Goal: Task Accomplishment & Management: Complete application form

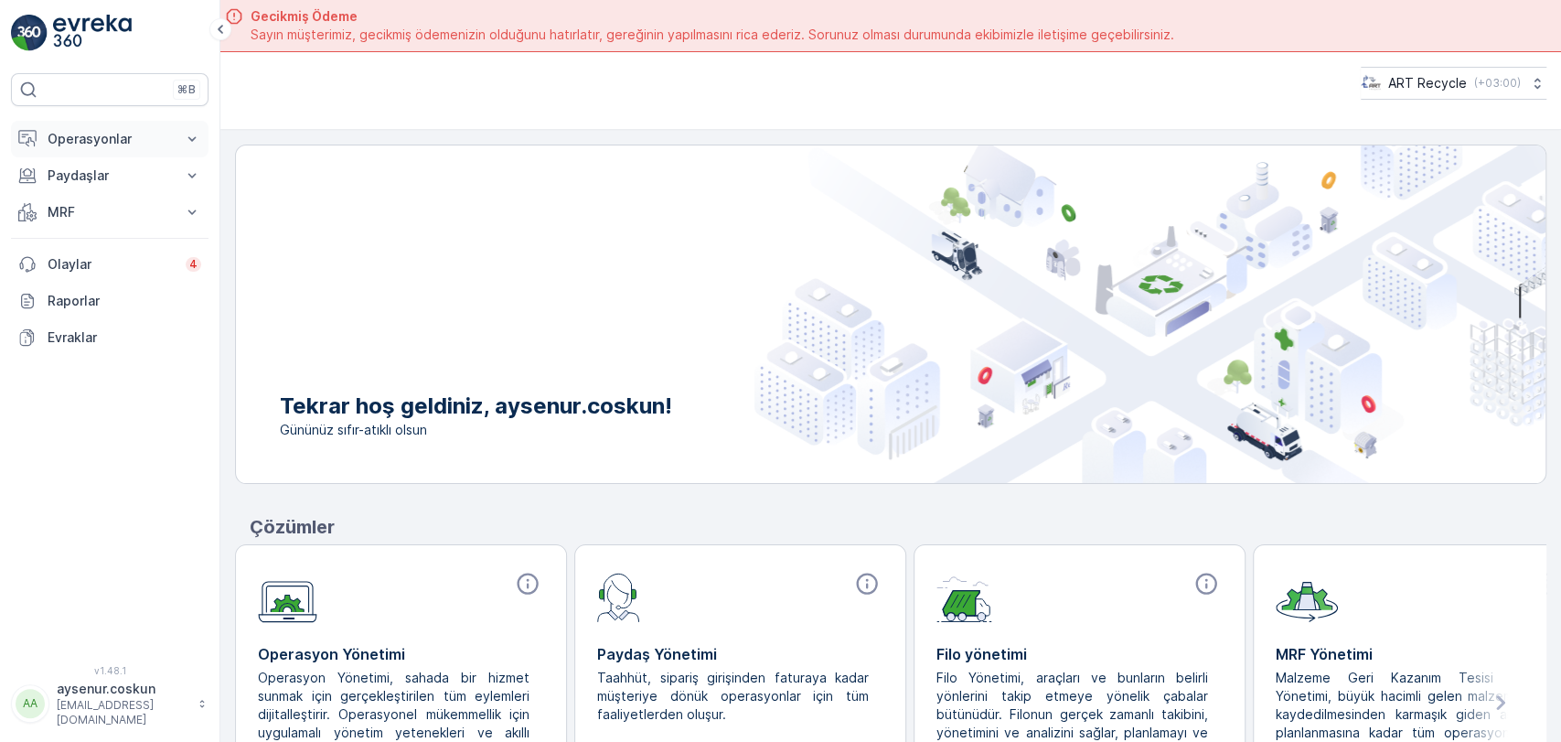
click at [143, 131] on p "Operasyonlar" at bounding box center [110, 139] width 124 height 18
click at [114, 197] on link "Planlama" at bounding box center [123, 196] width 169 height 26
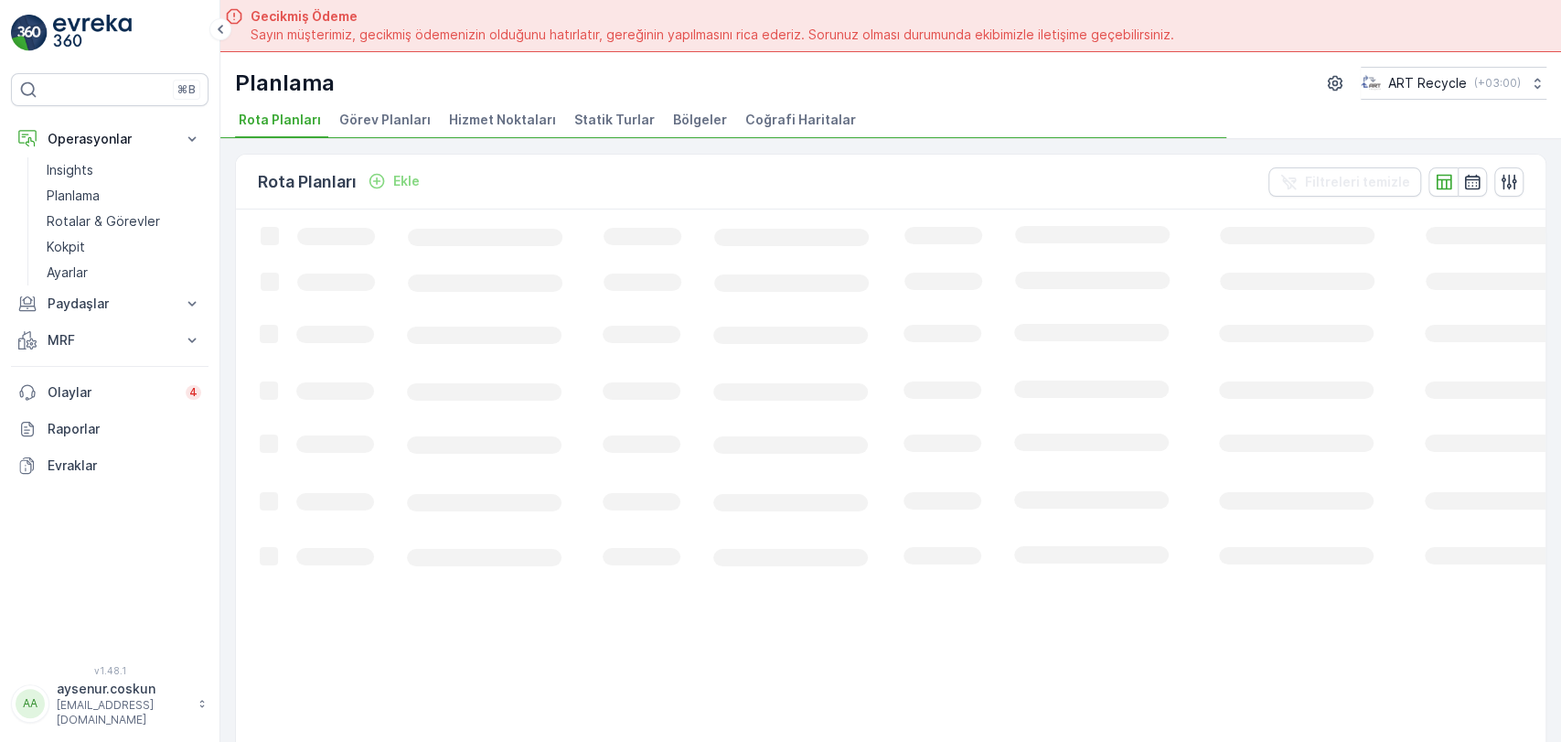
click at [611, 120] on span "Statik Turlar" at bounding box center [614, 120] width 80 height 18
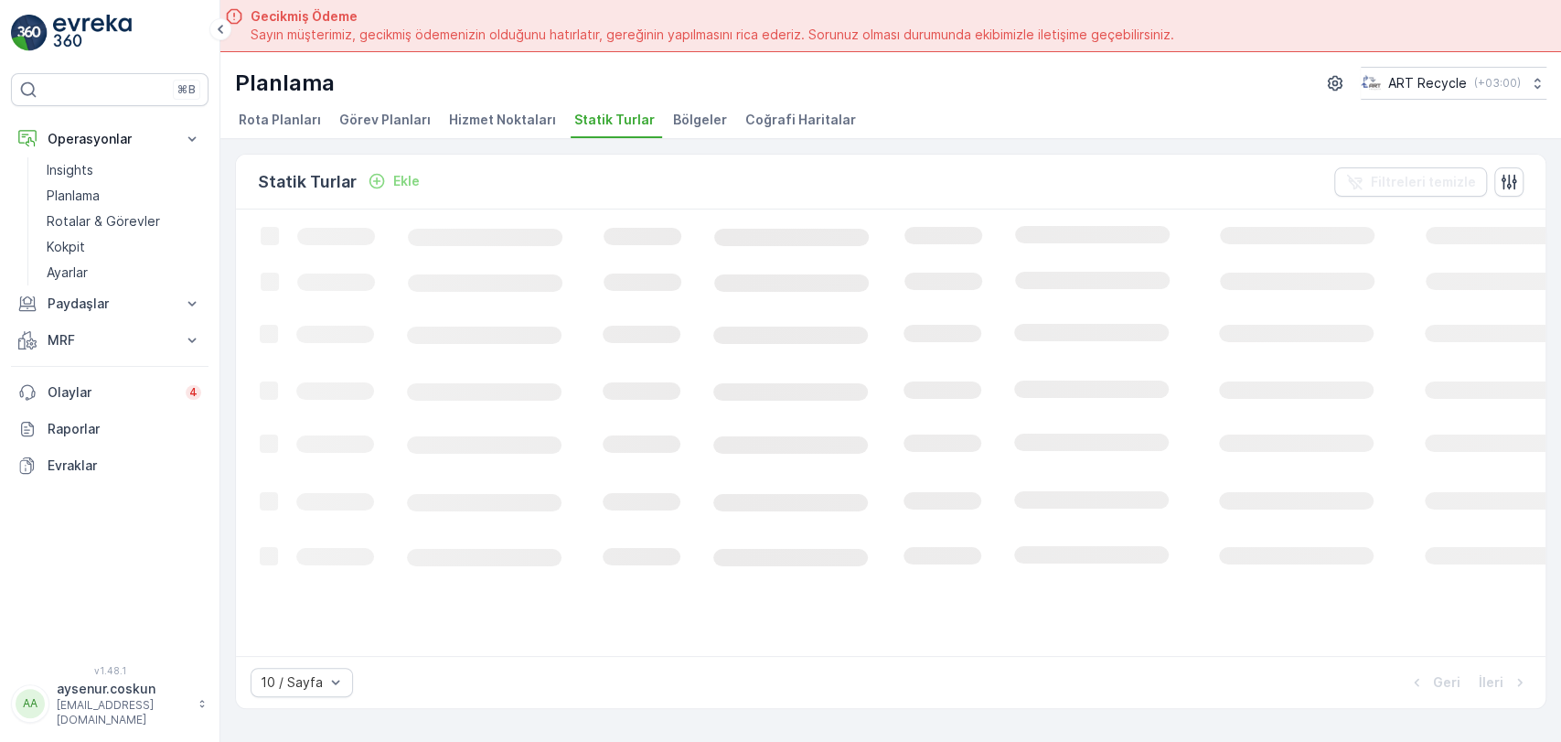
click at [486, 112] on span "Hizmet Noktaları" at bounding box center [502, 120] width 107 height 18
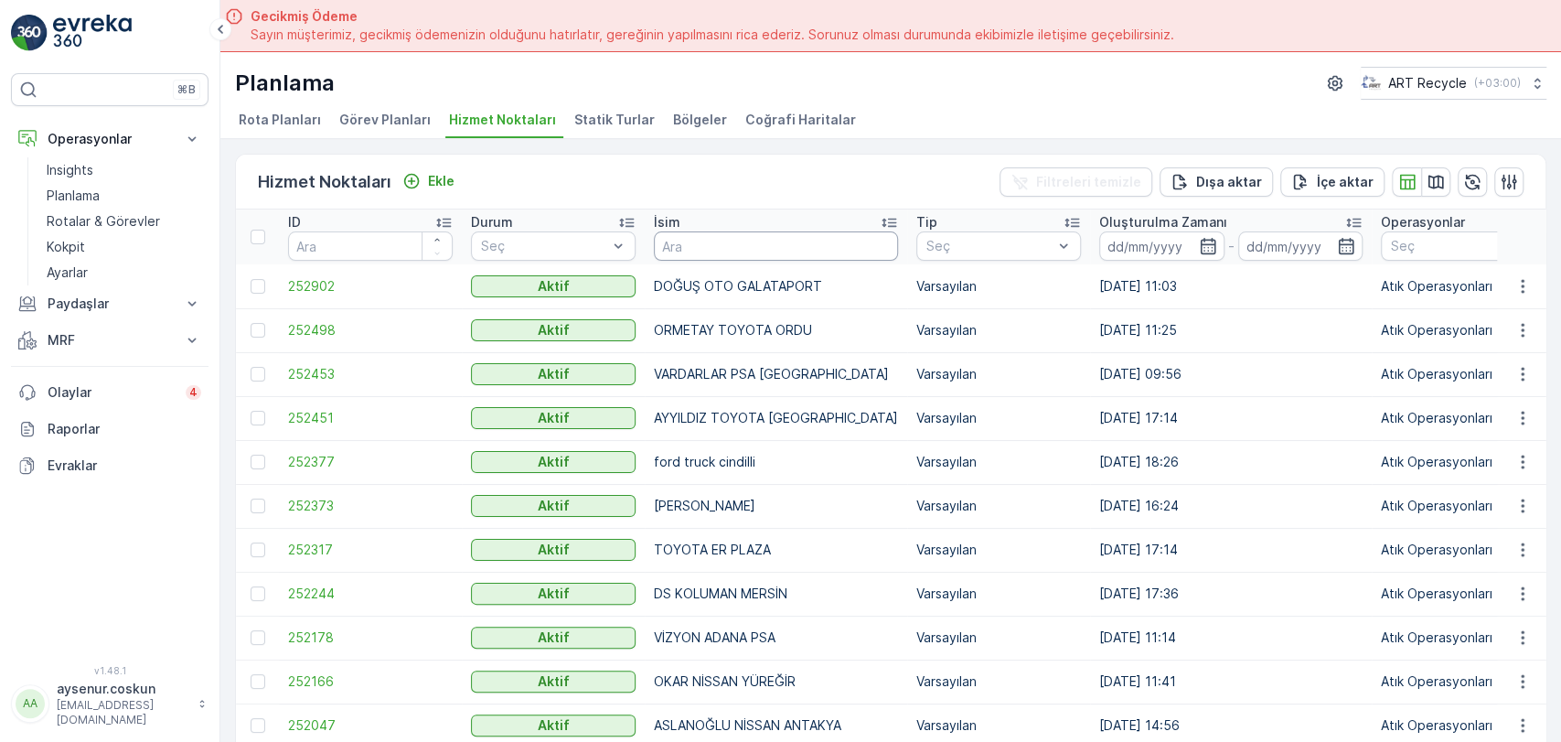
click at [692, 244] on input "text" at bounding box center [776, 245] width 244 height 29
type input "GLOBAL"
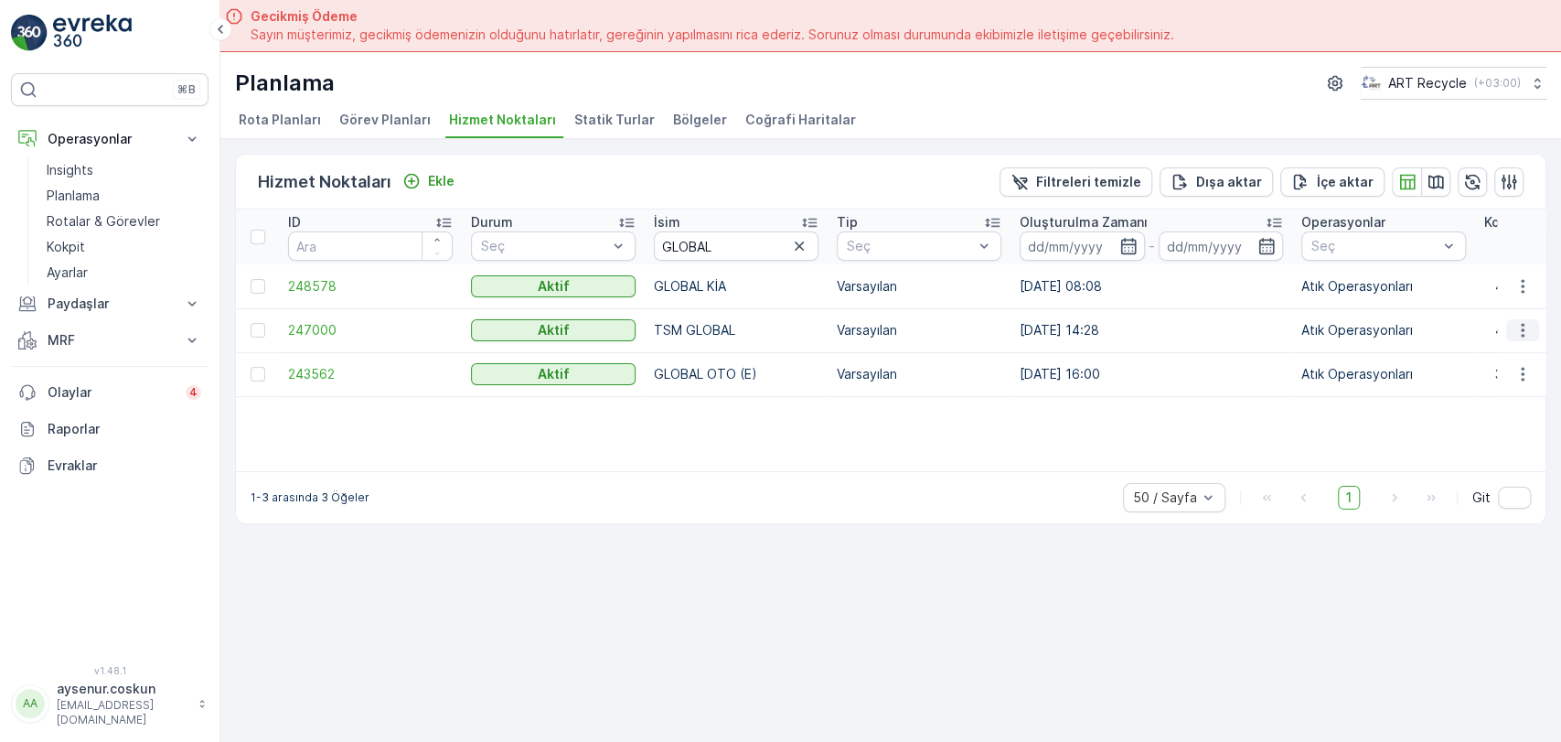
click at [1514, 324] on icon "button" at bounding box center [1522, 330] width 18 height 18
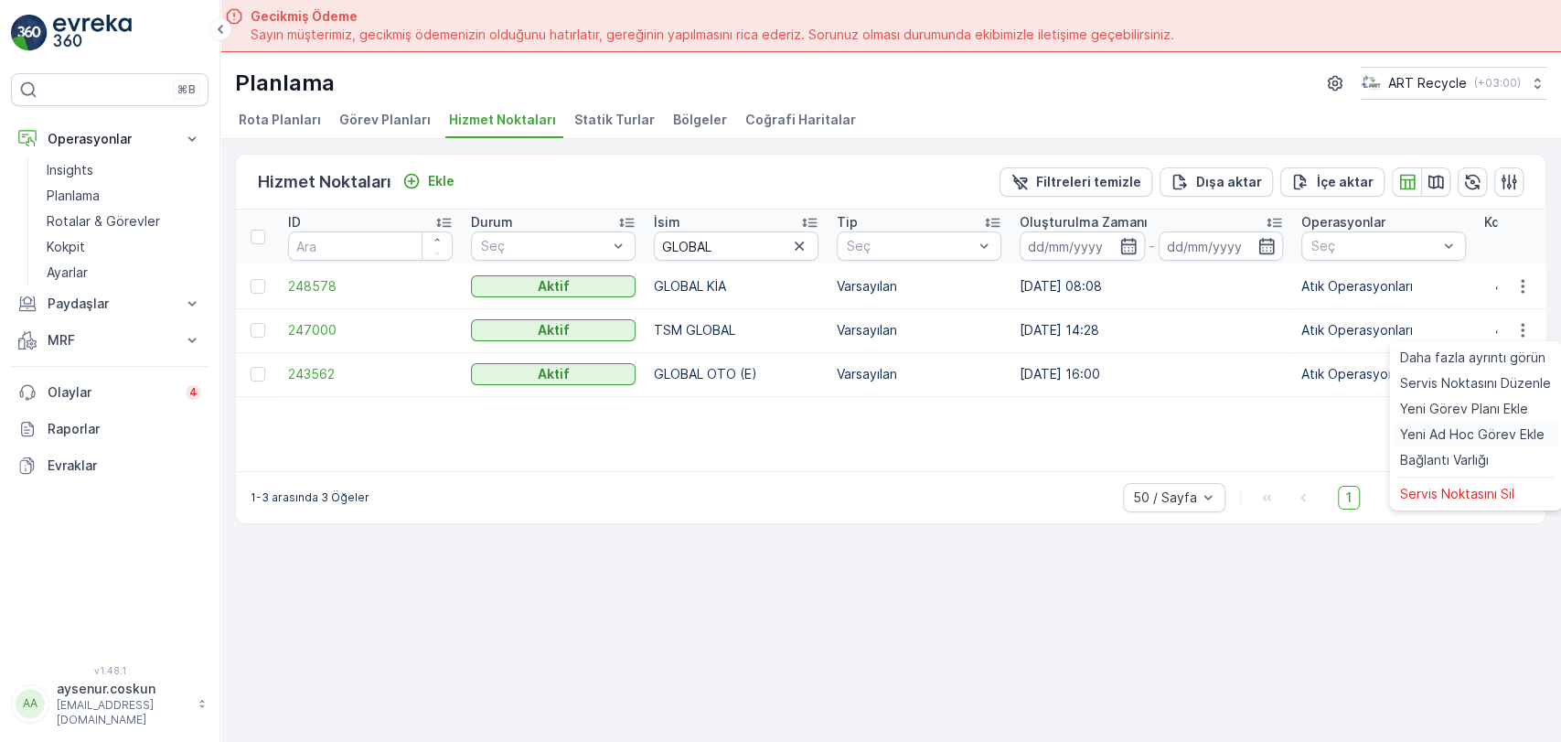
click at [1489, 433] on span "Yeni Ad Hoc Görev Ekle" at bounding box center [1472, 434] width 144 height 18
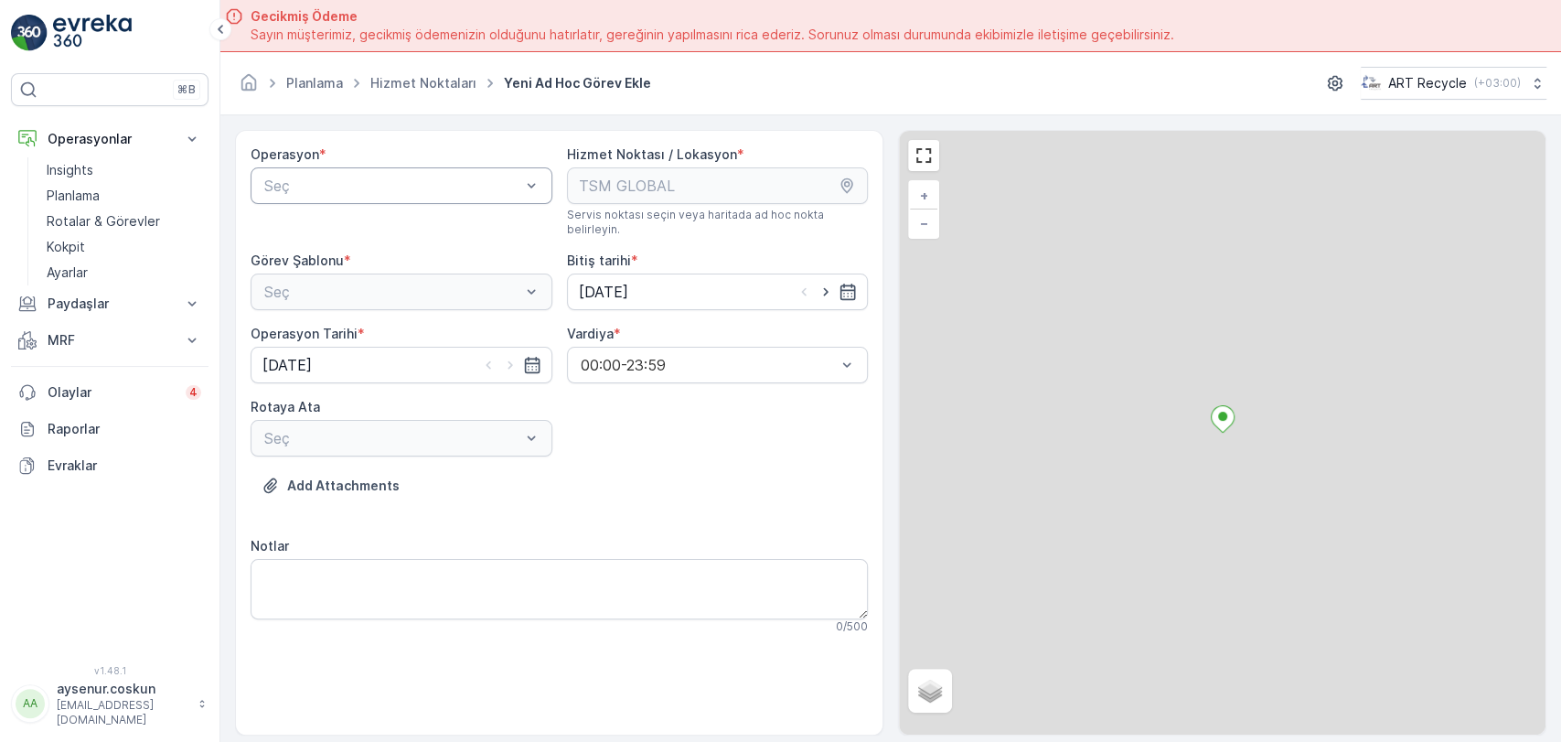
click at [442, 186] on div at bounding box center [392, 185] width 260 height 16
click at [404, 228] on div "Atık Operasyonları" at bounding box center [402, 230] width 280 height 16
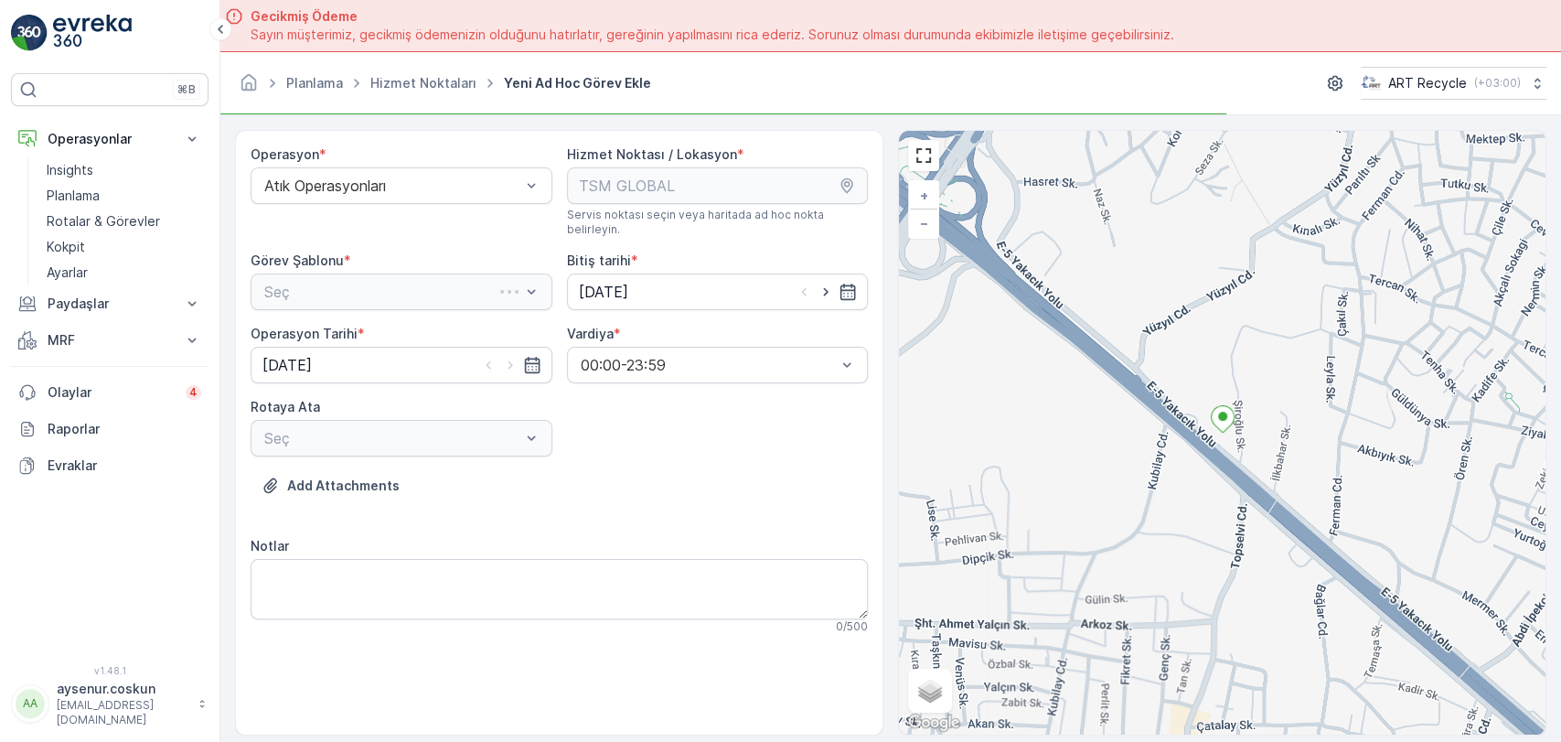
click at [387, 278] on div "Seç" at bounding box center [402, 291] width 302 height 37
click at [373, 328] on div "Atık Toplama" at bounding box center [402, 336] width 280 height 16
click at [393, 439] on div "Seç" at bounding box center [402, 438] width 302 height 37
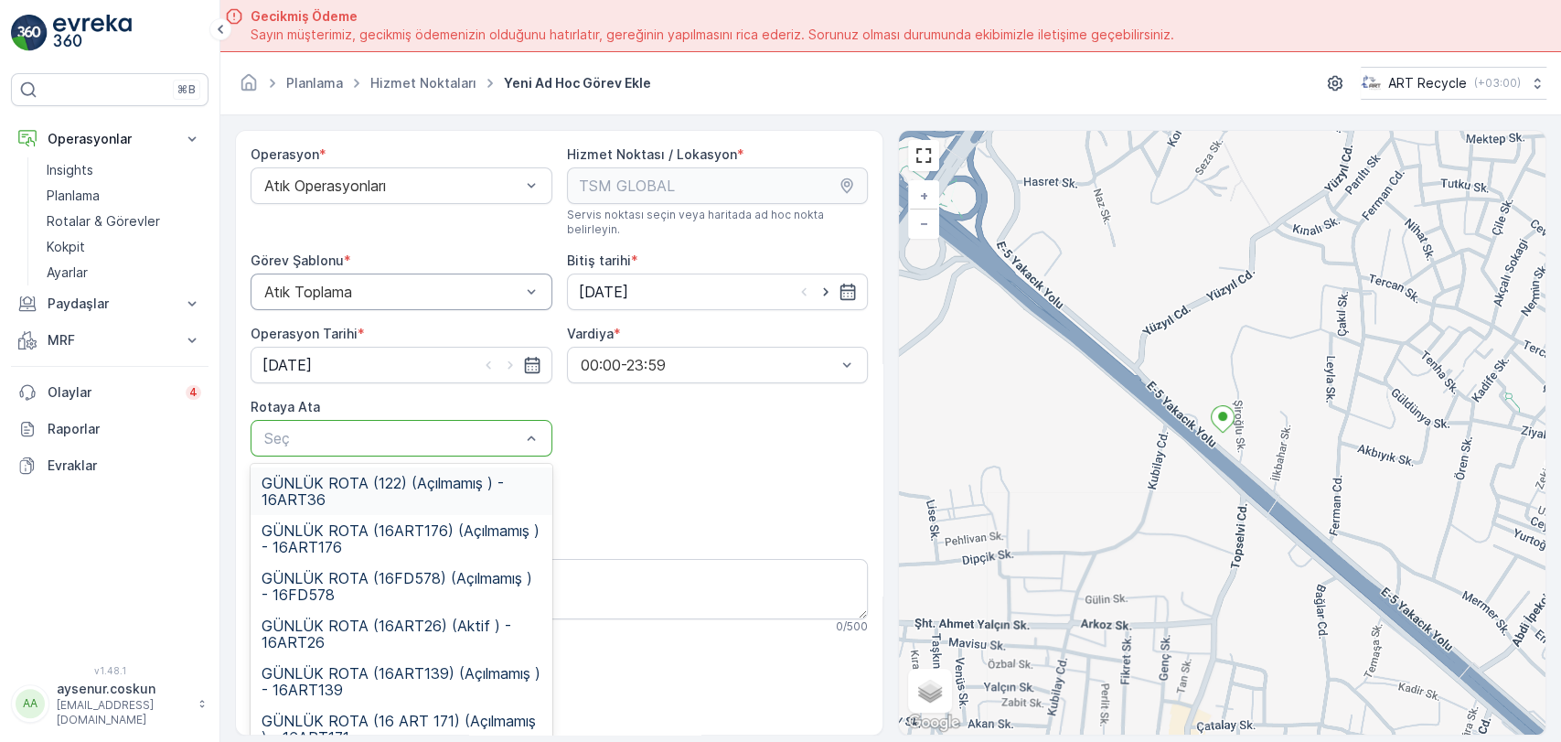
click at [404, 489] on span "GÜNLÜK ROTA (122) (Açılmamış ) - 16ART36" at bounding box center [402, 491] width 280 height 33
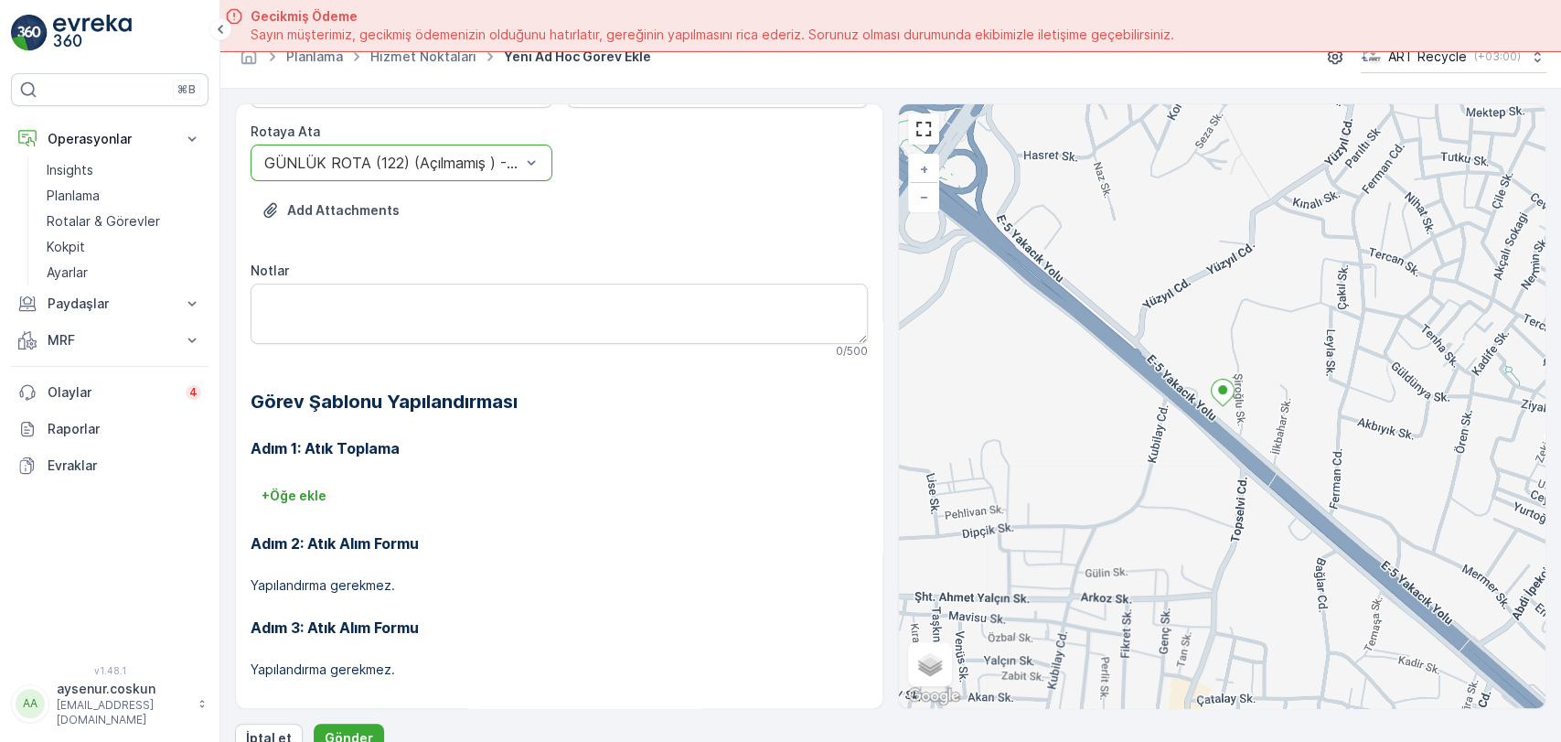
scroll to position [51, 0]
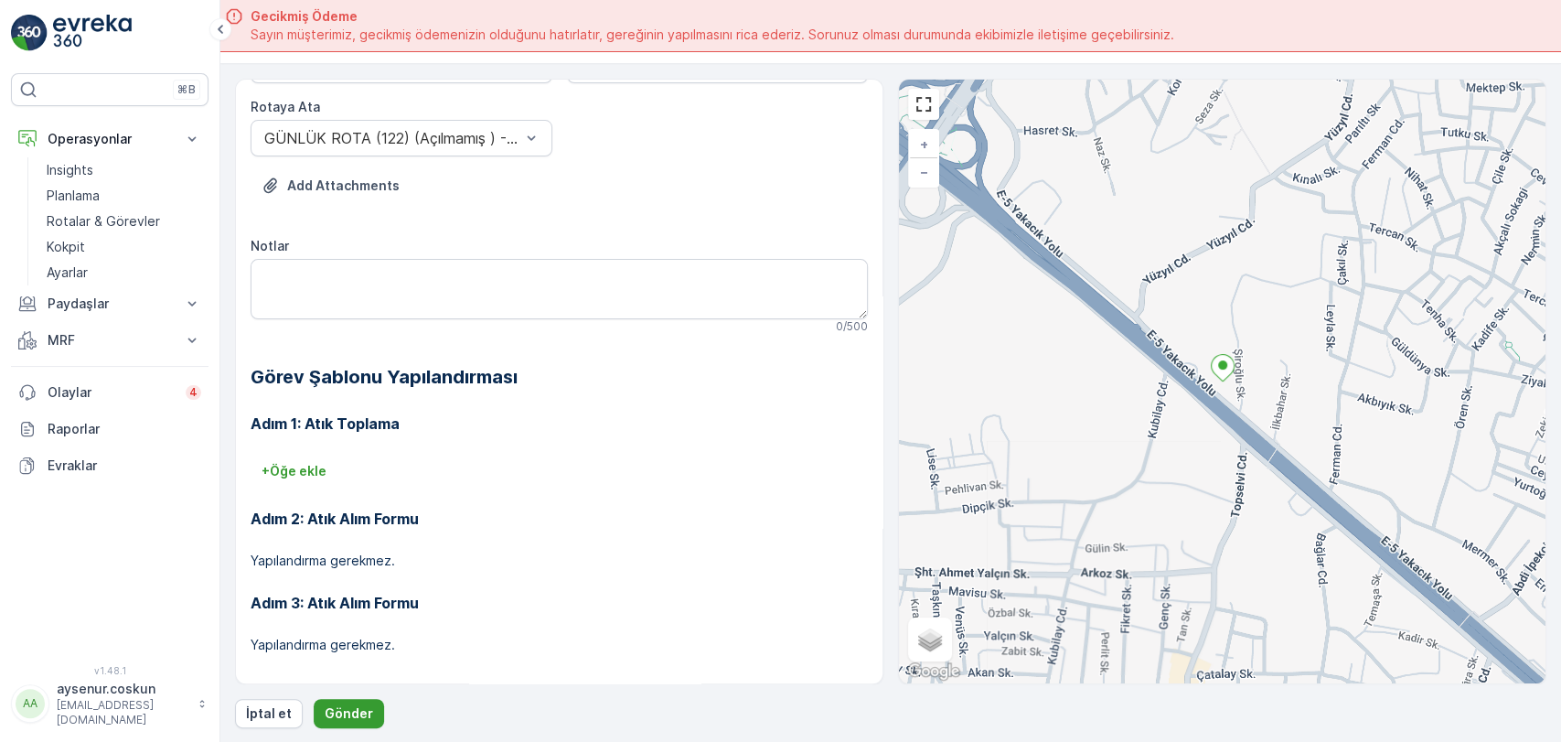
click at [351, 714] on p "Gönder" at bounding box center [349, 713] width 48 height 18
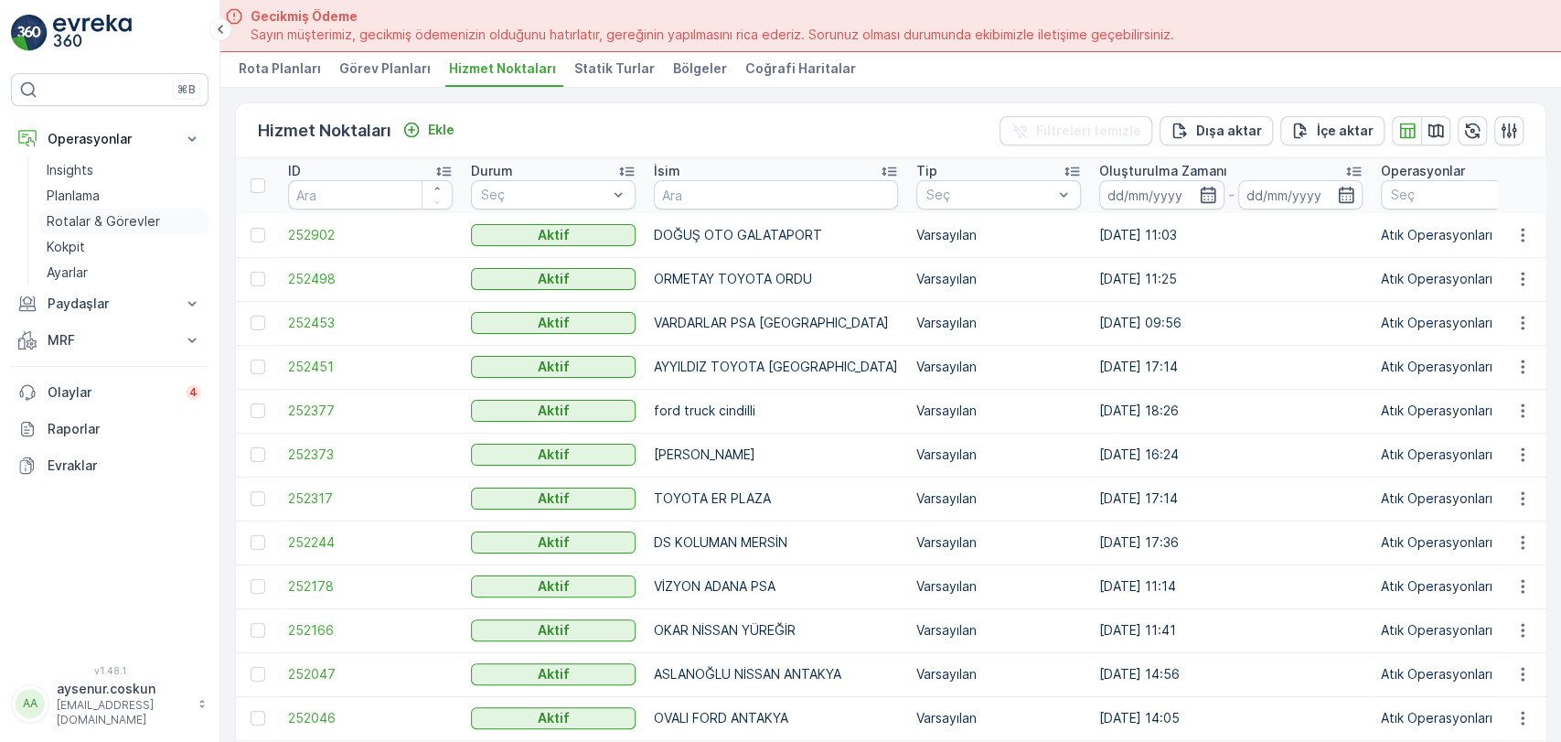
click at [135, 221] on p "Rotalar & Görevler" at bounding box center [103, 221] width 113 height 18
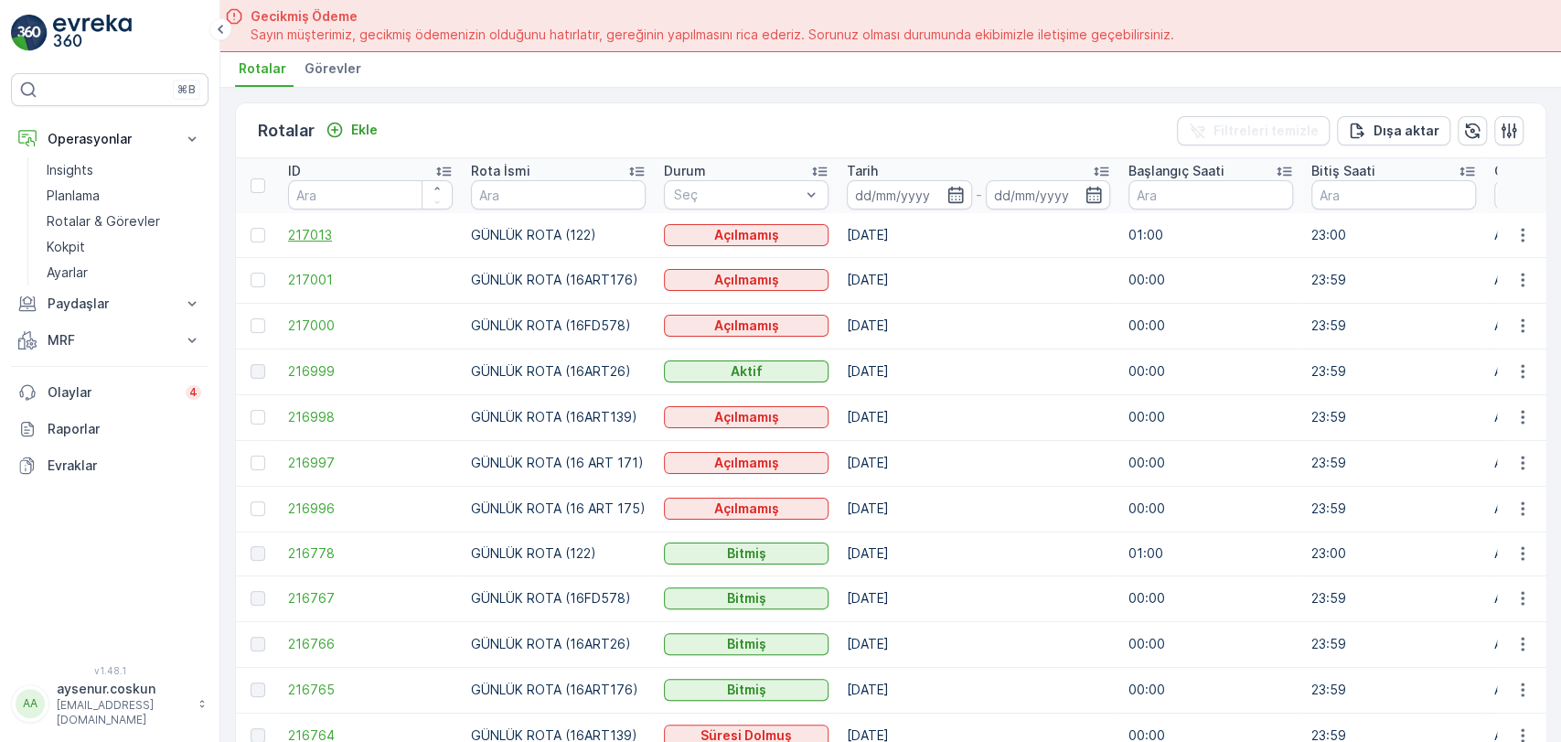
click at [339, 230] on span "217013" at bounding box center [370, 235] width 165 height 18
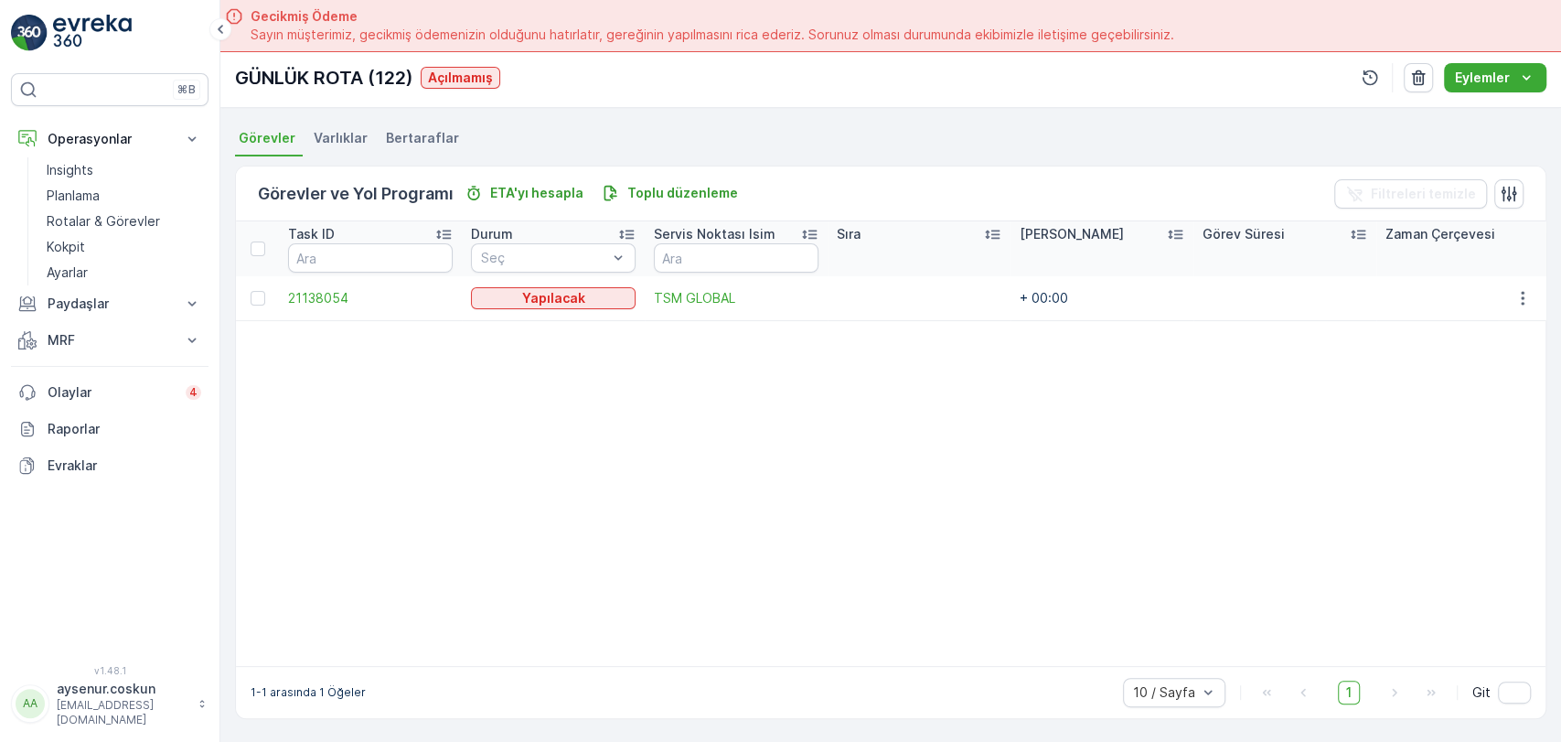
scroll to position [393, 0]
click at [700, 294] on span "TSM GLOBAL" at bounding box center [736, 298] width 165 height 18
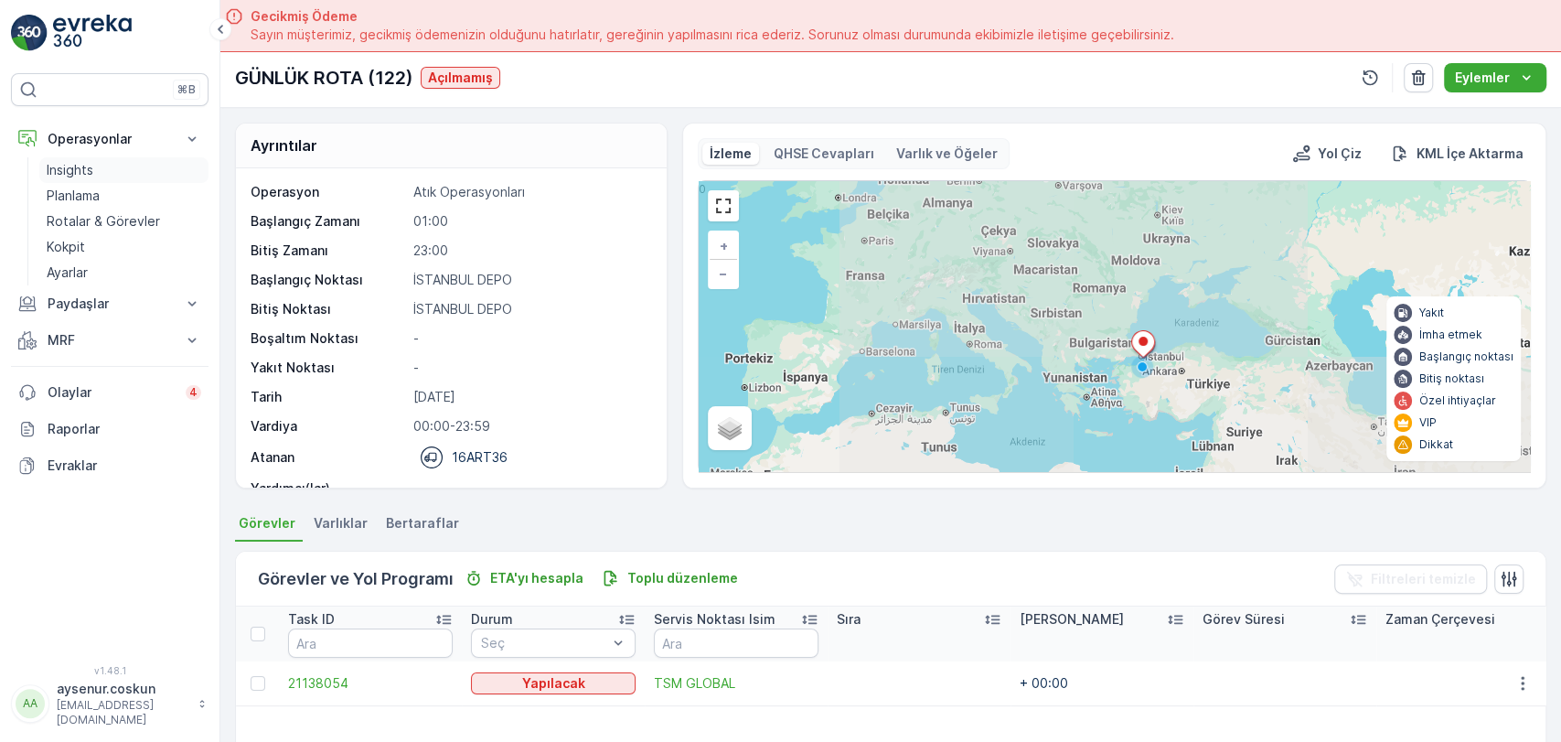
click at [101, 194] on link "Planlama" at bounding box center [123, 196] width 169 height 26
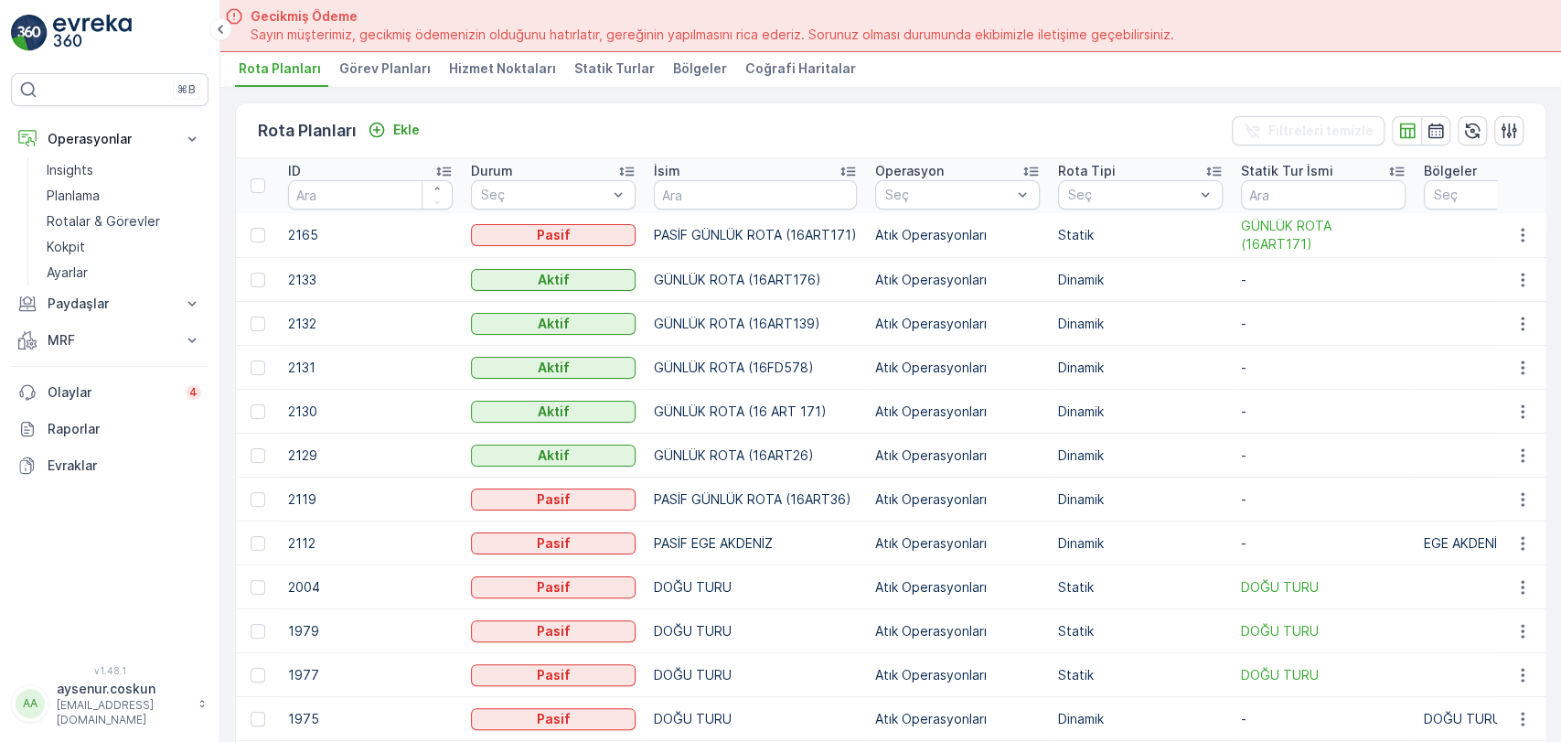
click at [517, 75] on span "Hizmet Noktaları" at bounding box center [502, 68] width 107 height 18
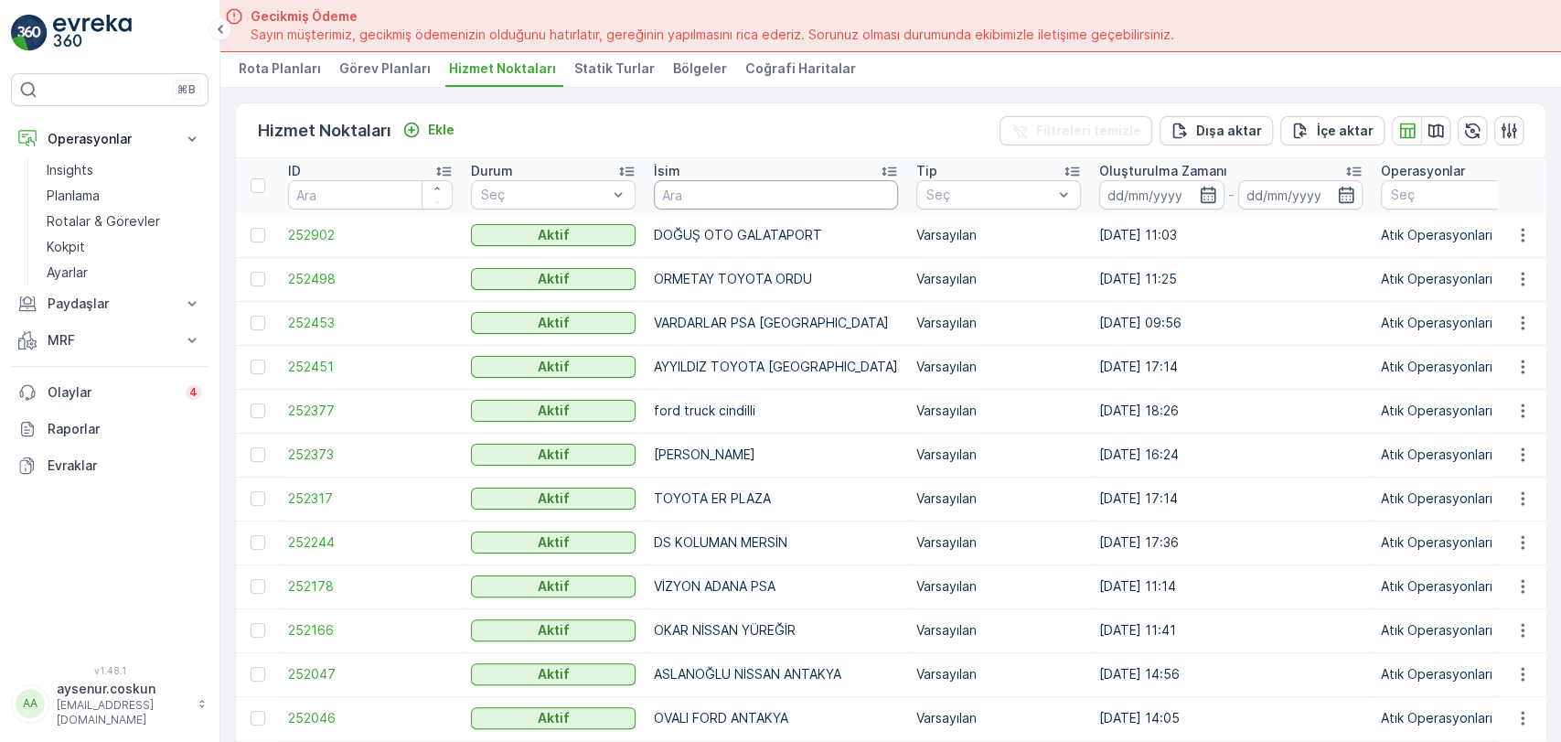
click at [721, 198] on input "text" at bounding box center [776, 194] width 244 height 29
type input "OPEL GLOBAL"
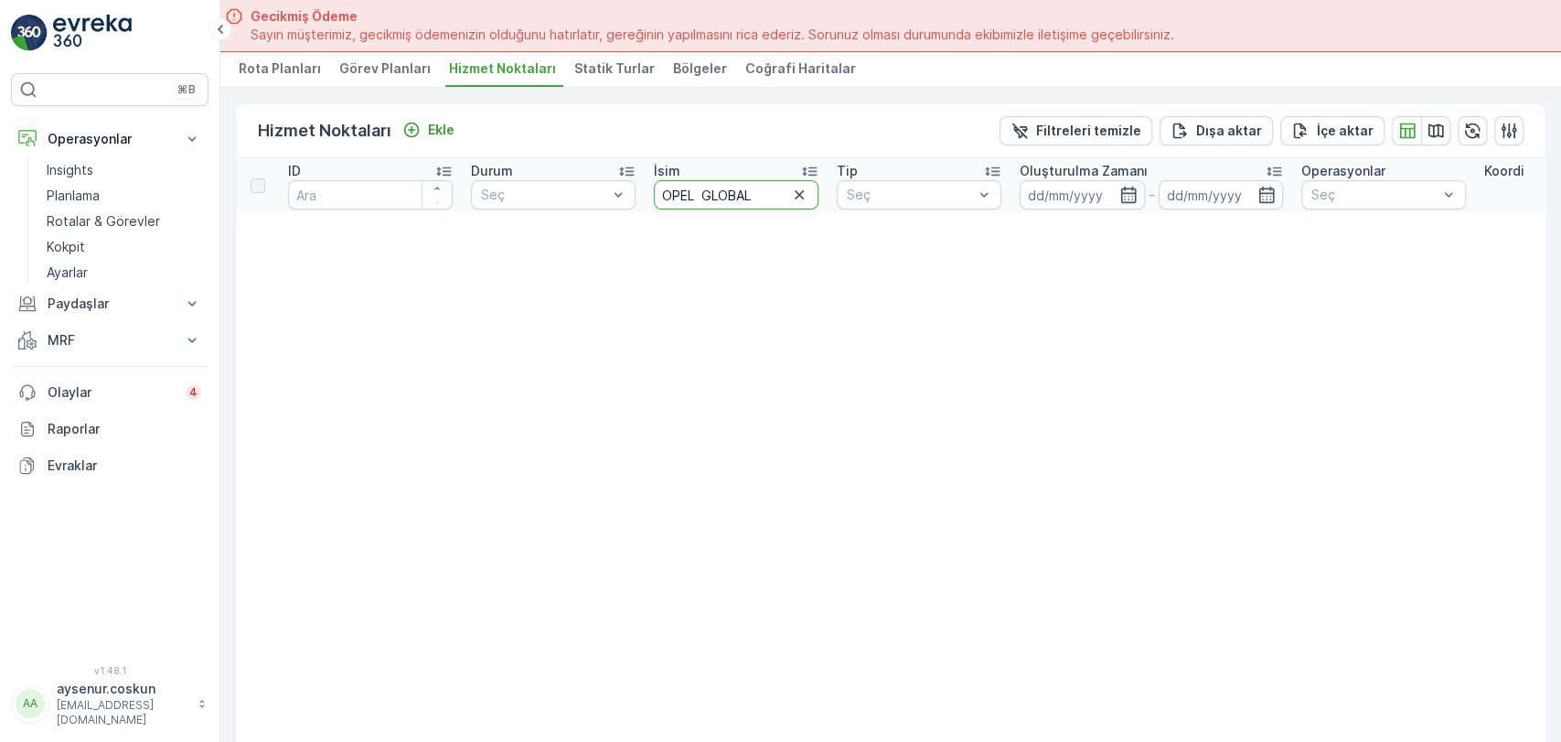
drag, startPoint x: 704, startPoint y: 191, endPoint x: 637, endPoint y: 191, distance: 66.7
type input "GLOBAL"
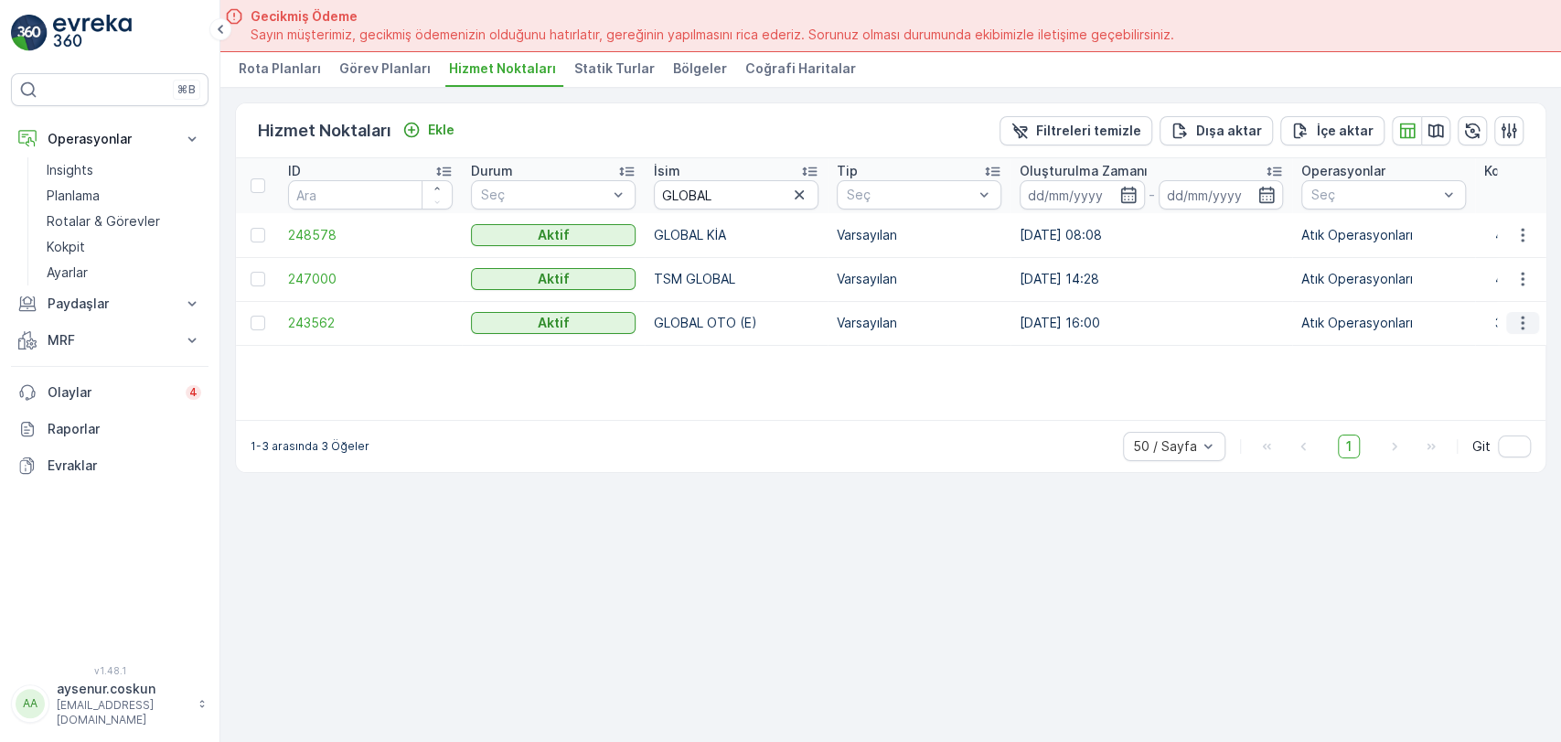
click at [1515, 317] on icon "button" at bounding box center [1522, 323] width 18 height 18
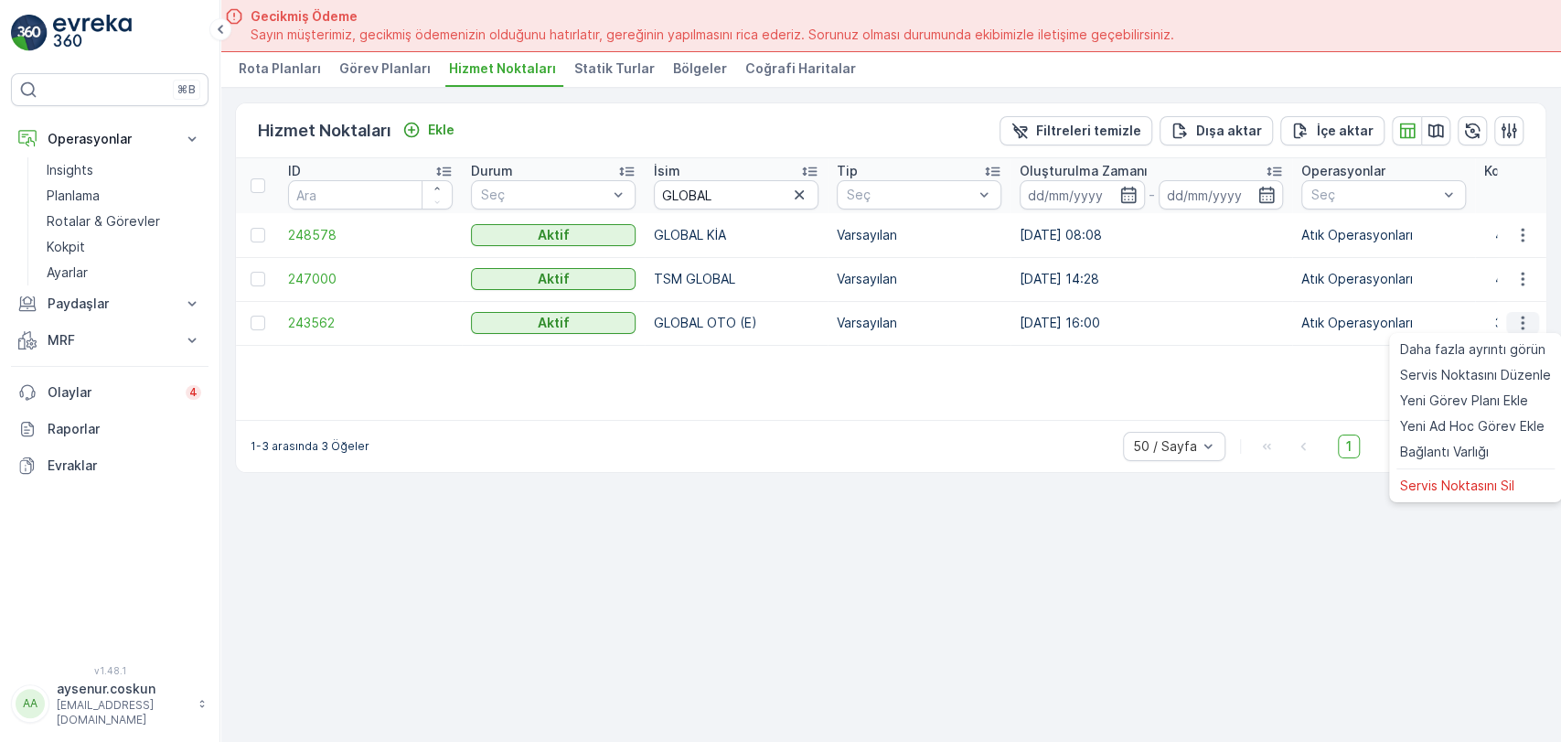
click at [1515, 317] on icon "button" at bounding box center [1522, 323] width 18 height 18
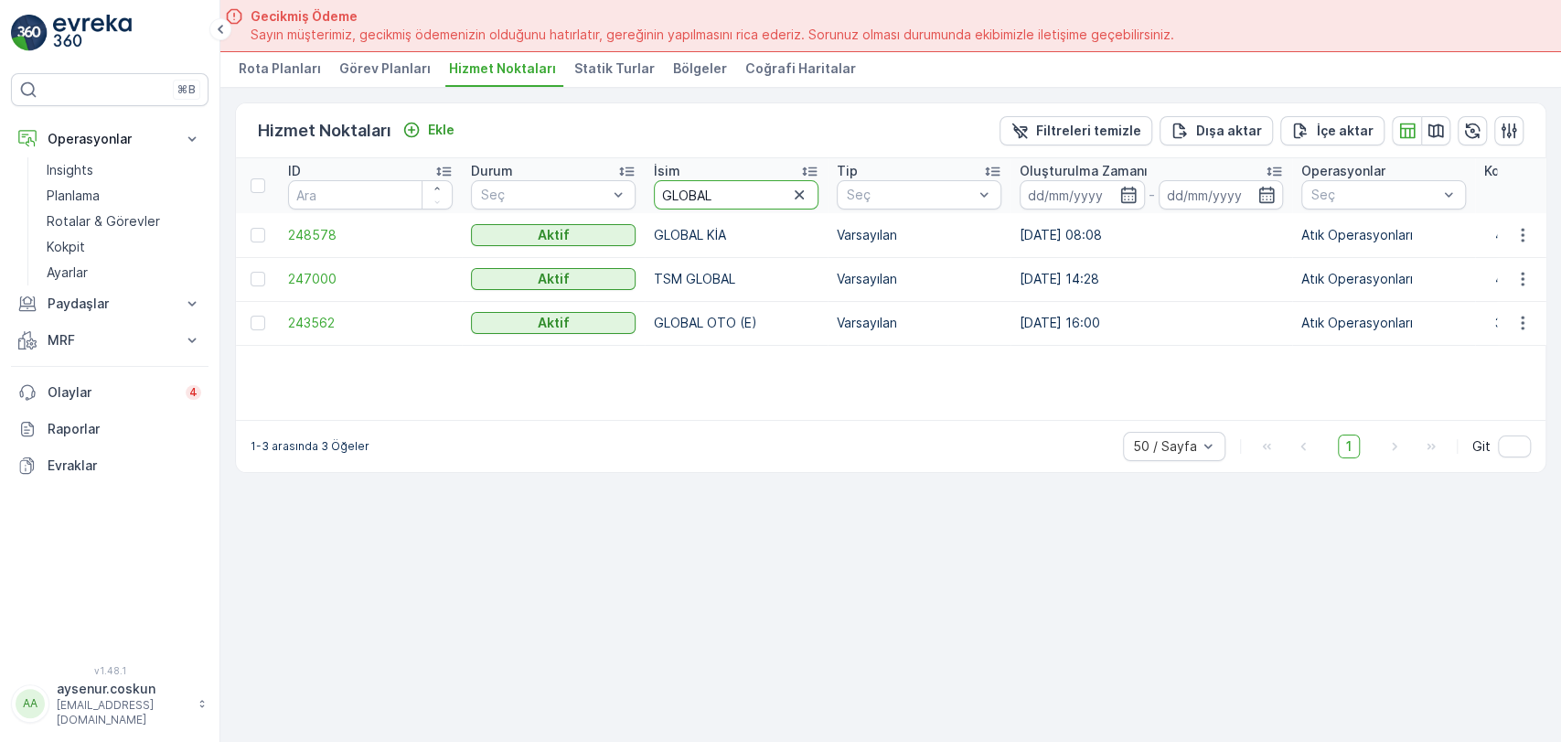
click at [727, 197] on input "GLOBAL" at bounding box center [736, 194] width 165 height 29
type input "GLOBAL"
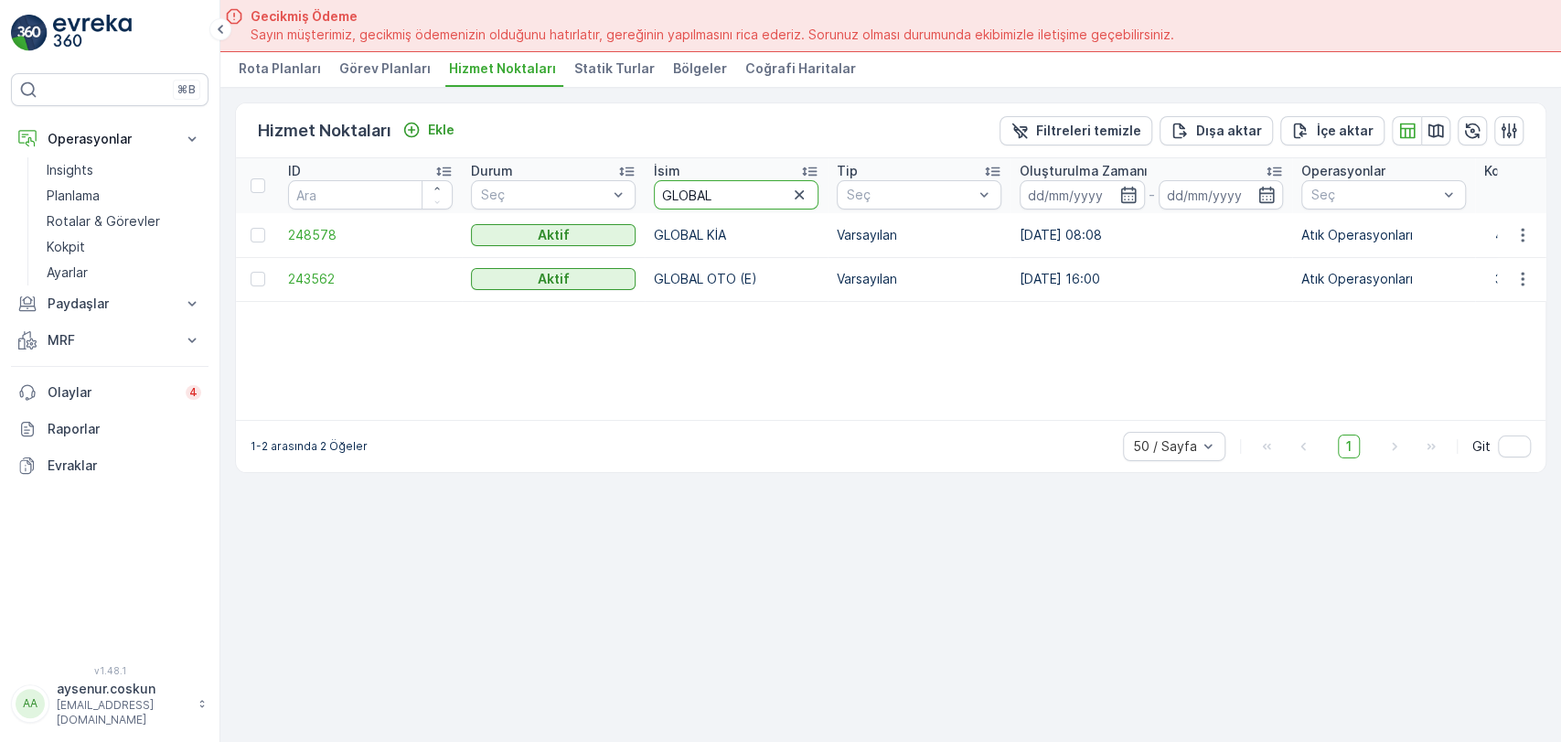
click at [727, 197] on input "GLOBAL" at bounding box center [736, 194] width 165 height 29
type input "GLOBAL OP"
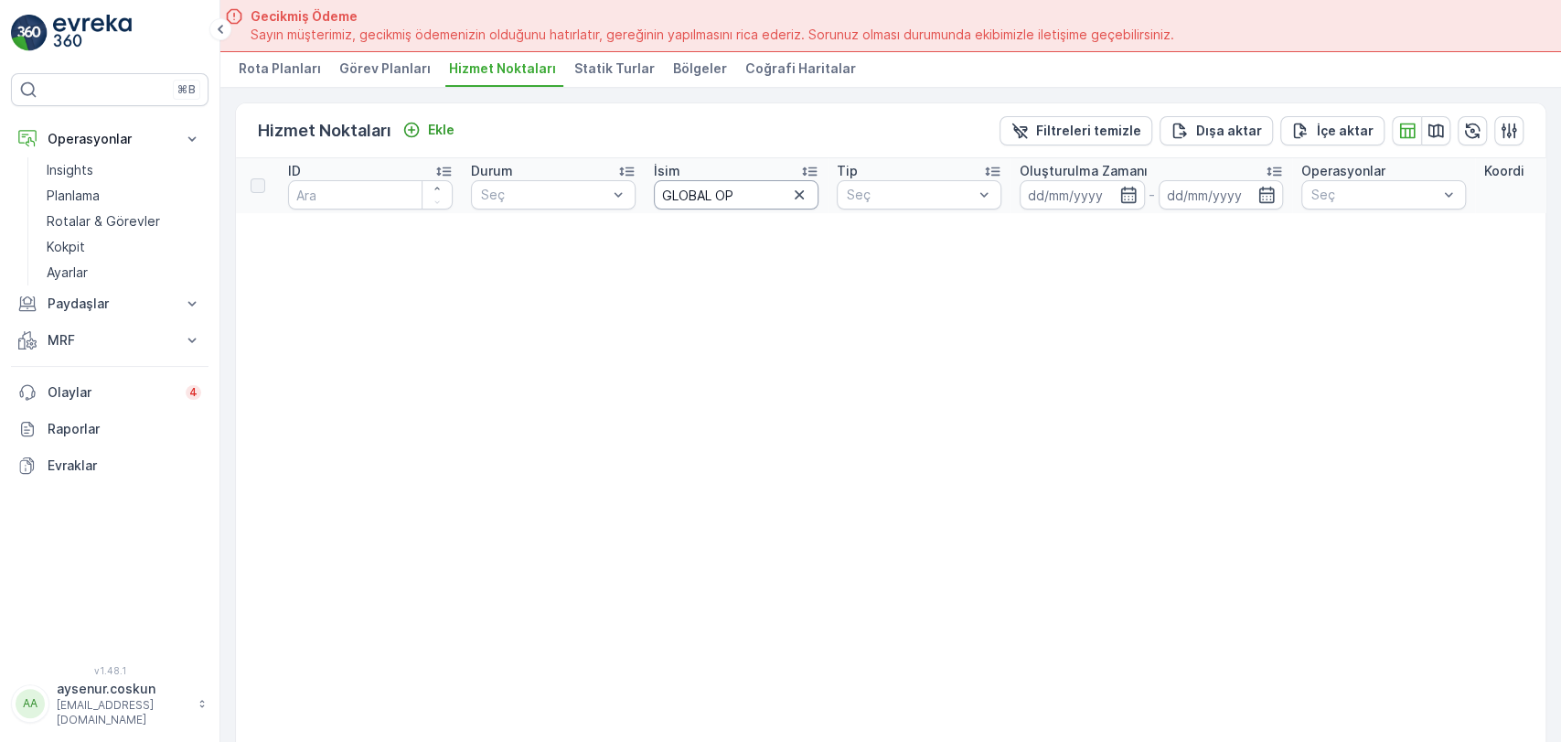
click at [816, 191] on input "GLOBAL OP" at bounding box center [736, 194] width 165 height 29
click at [805, 192] on icon "button" at bounding box center [799, 195] width 18 height 18
click at [125, 40] on img at bounding box center [92, 33] width 79 height 37
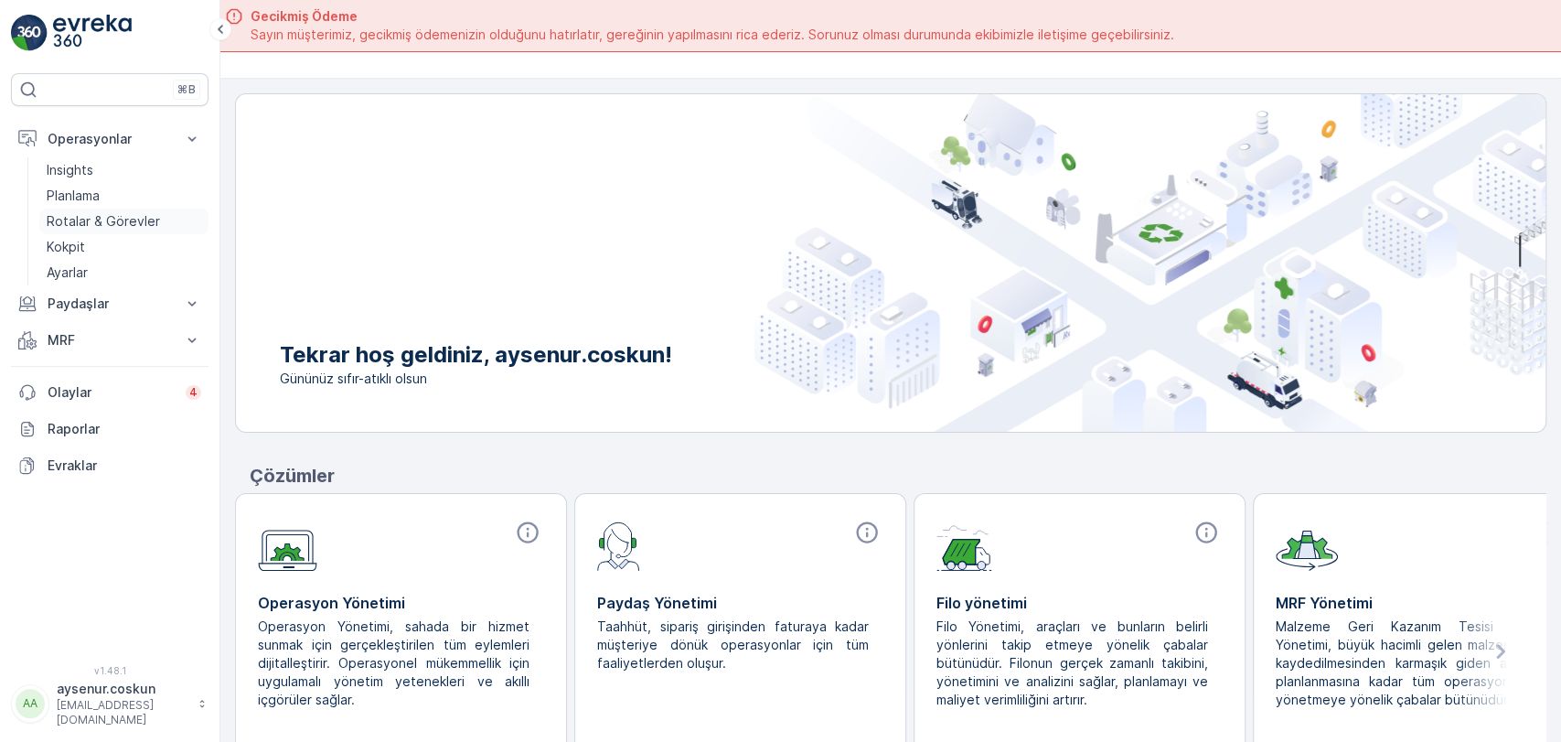
click at [93, 219] on p "Rotalar & Görevler" at bounding box center [103, 221] width 113 height 18
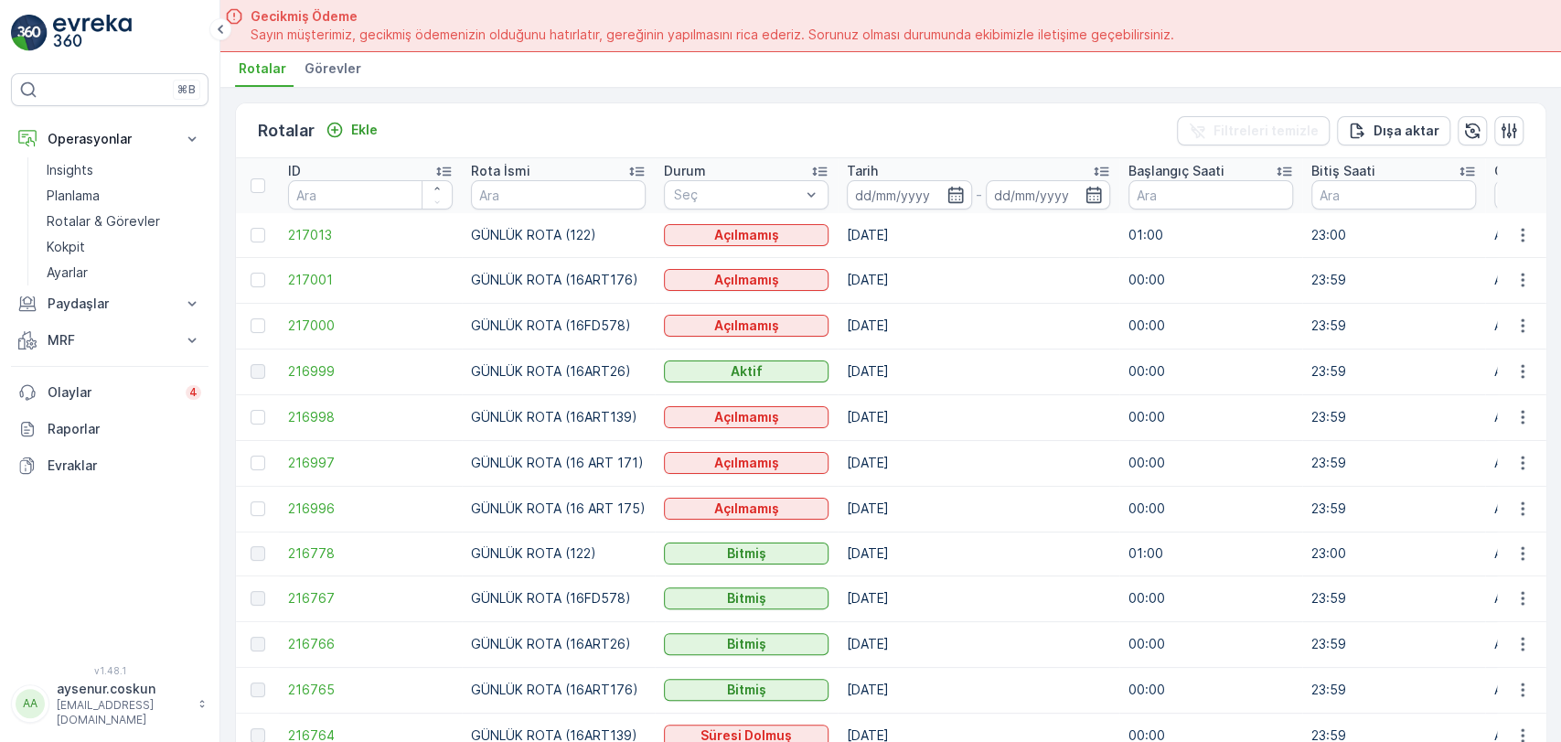
click at [304, 221] on td "217013" at bounding box center [370, 235] width 183 height 44
click at [316, 238] on span "217013" at bounding box center [370, 235] width 165 height 18
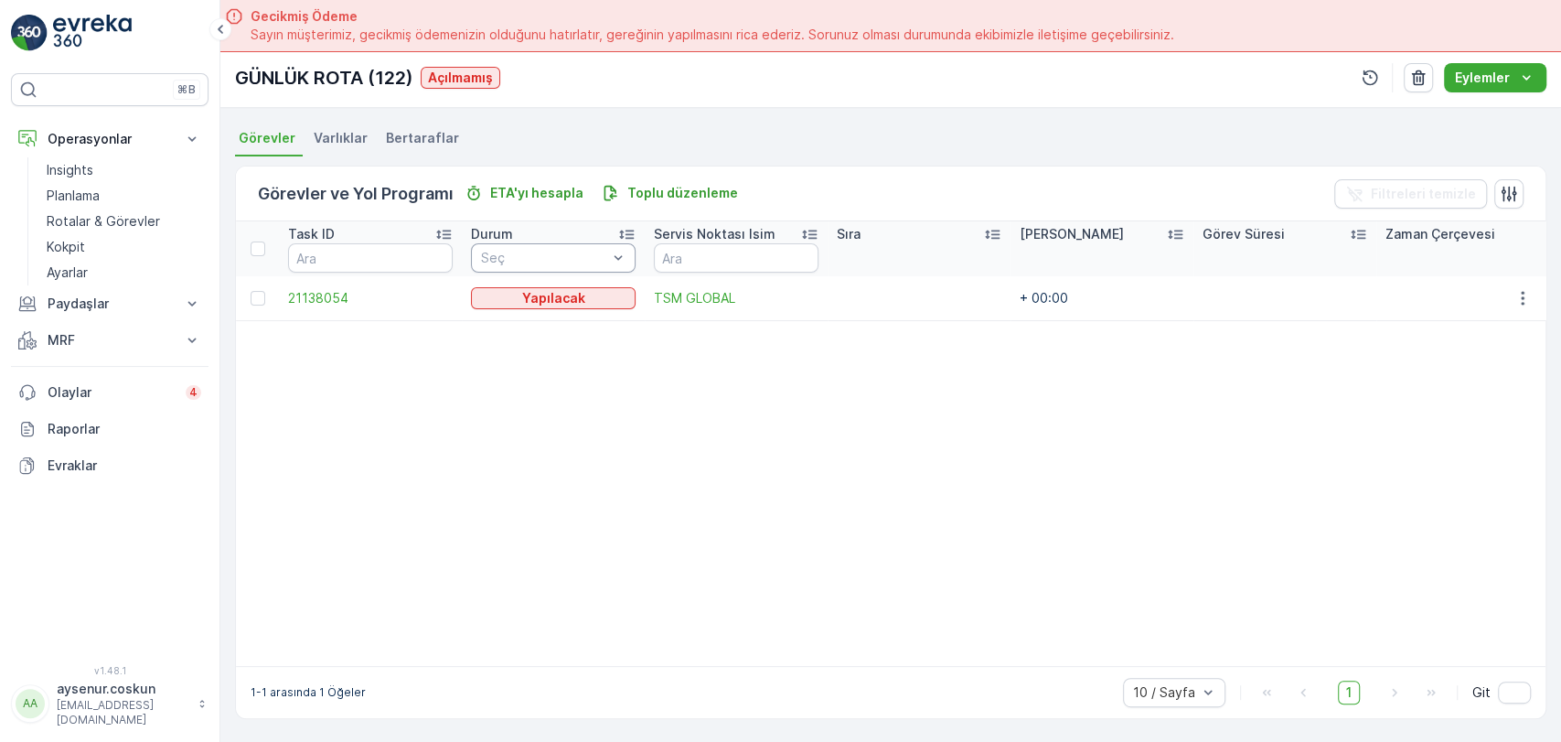
scroll to position [393, 0]
click at [1528, 291] on button "button" at bounding box center [1522, 298] width 33 height 22
click at [1476, 397] on span "Rotadan kaldır" at bounding box center [1451, 392] width 88 height 18
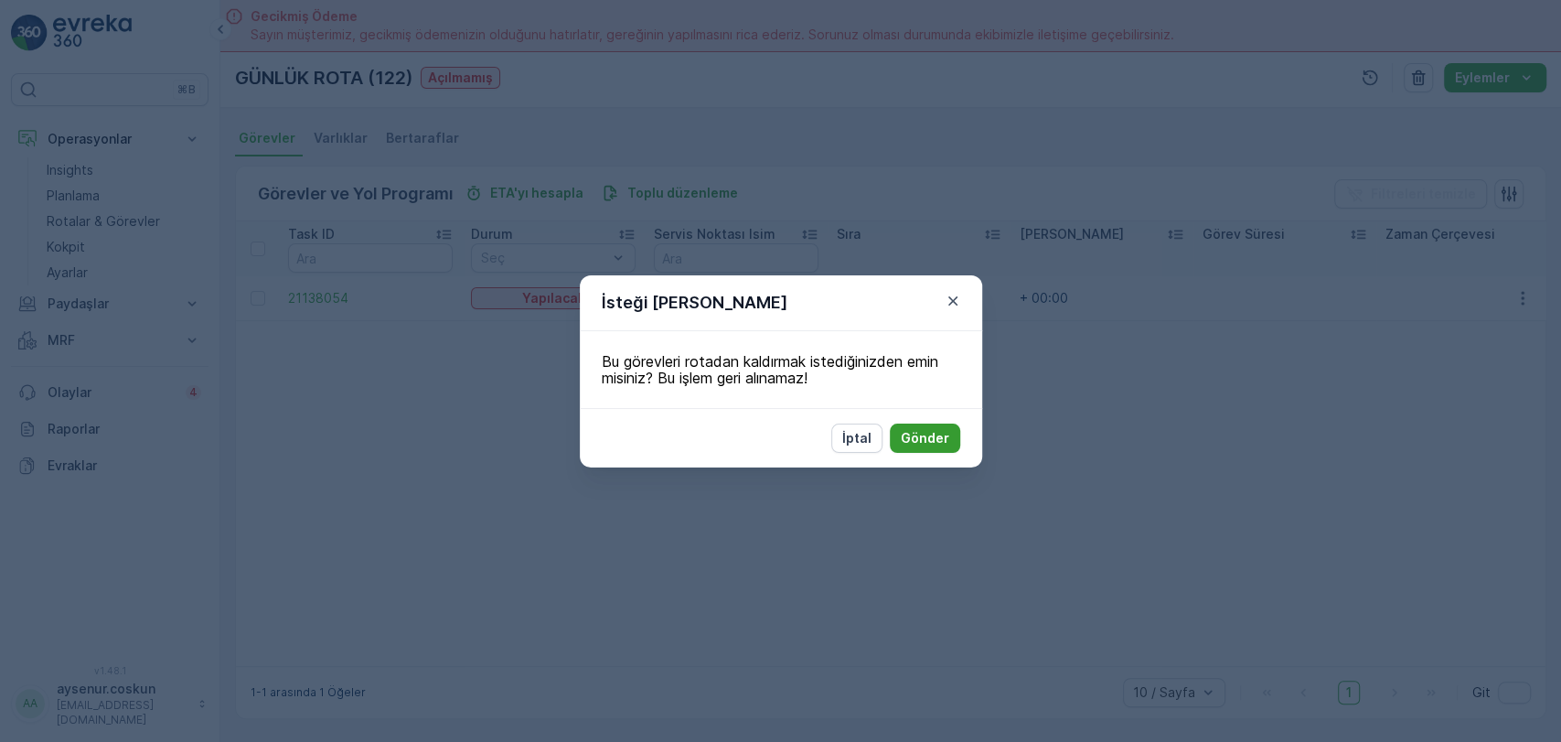
click at [929, 434] on p "Gönder" at bounding box center [925, 438] width 48 height 18
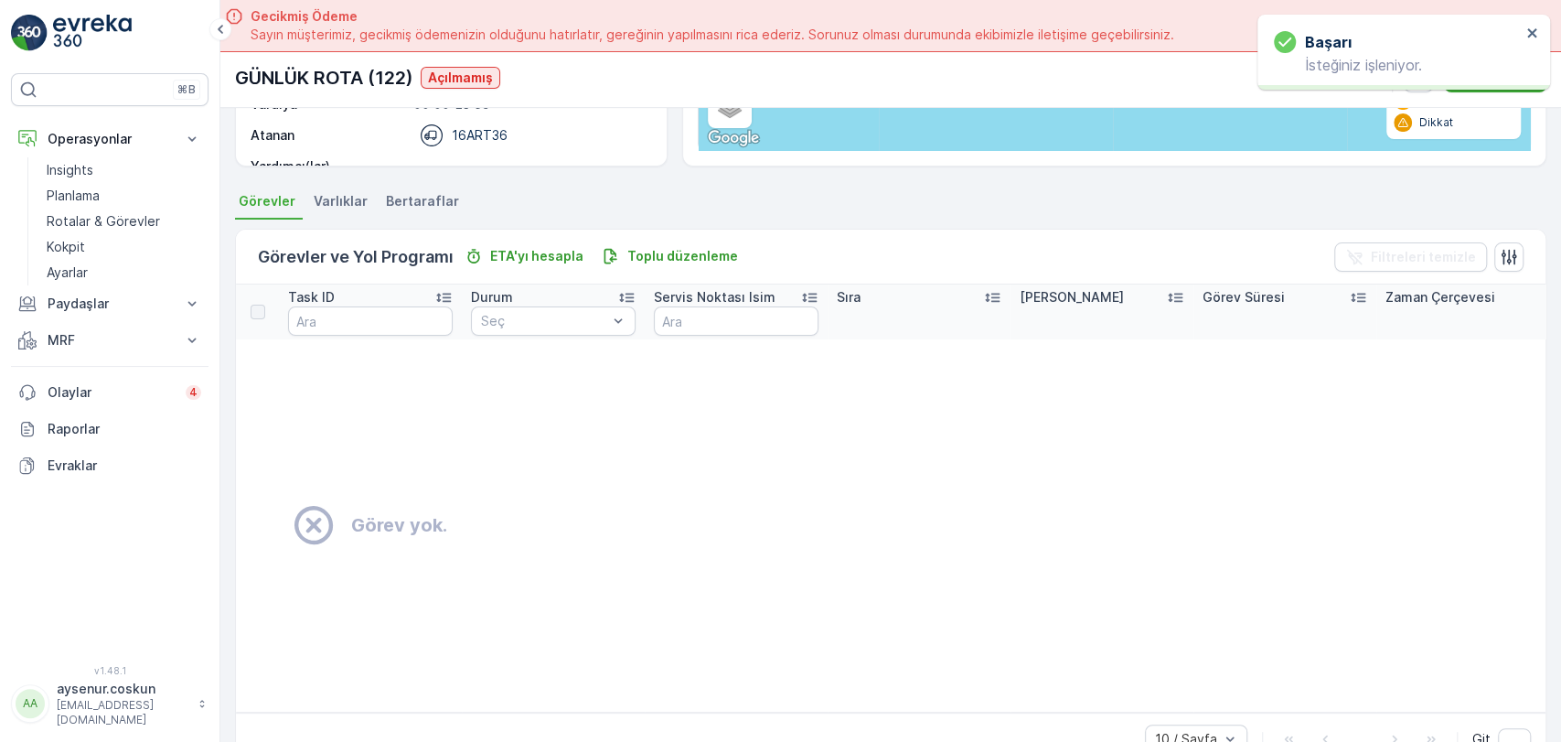
scroll to position [274, 0]
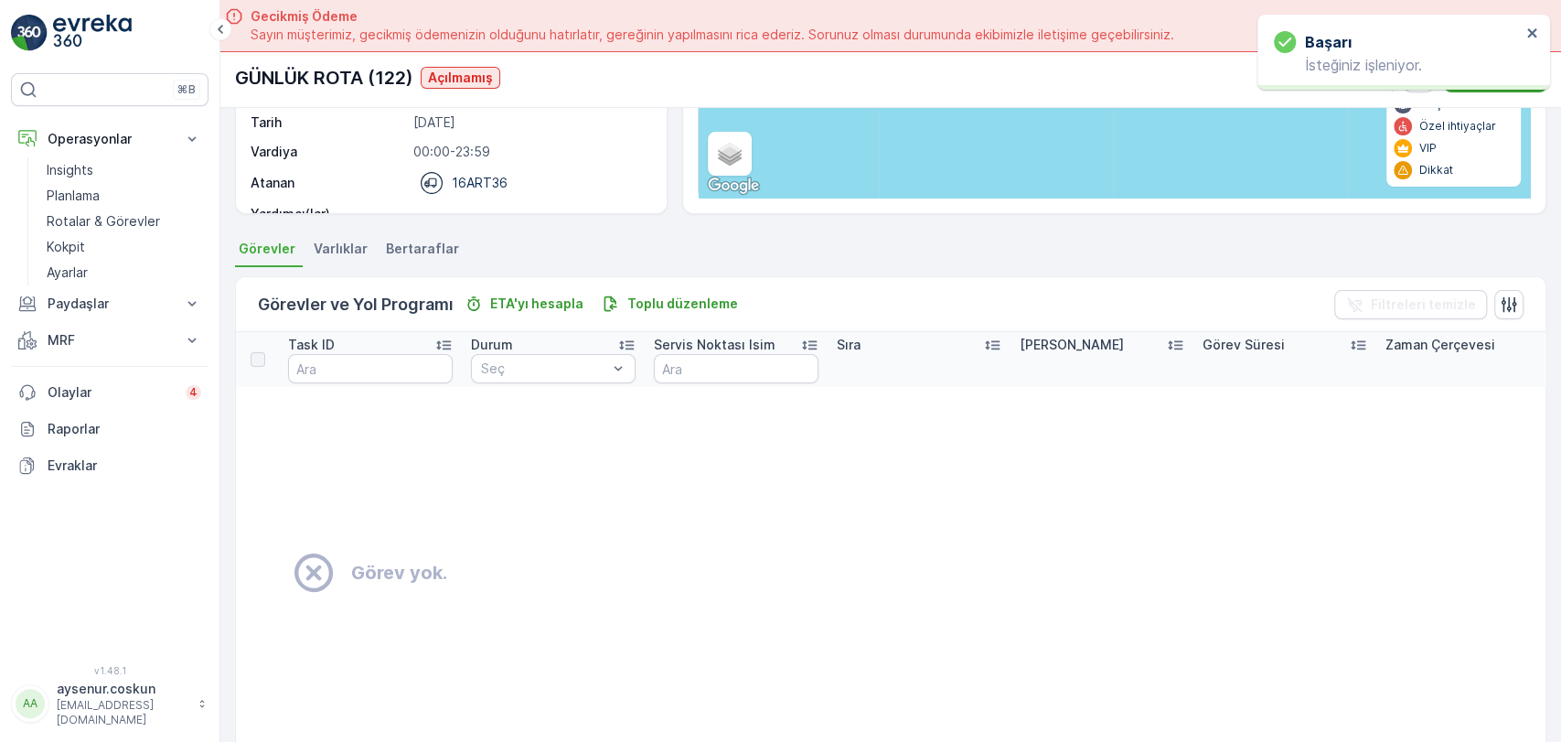
click at [90, 40] on img at bounding box center [92, 33] width 79 height 37
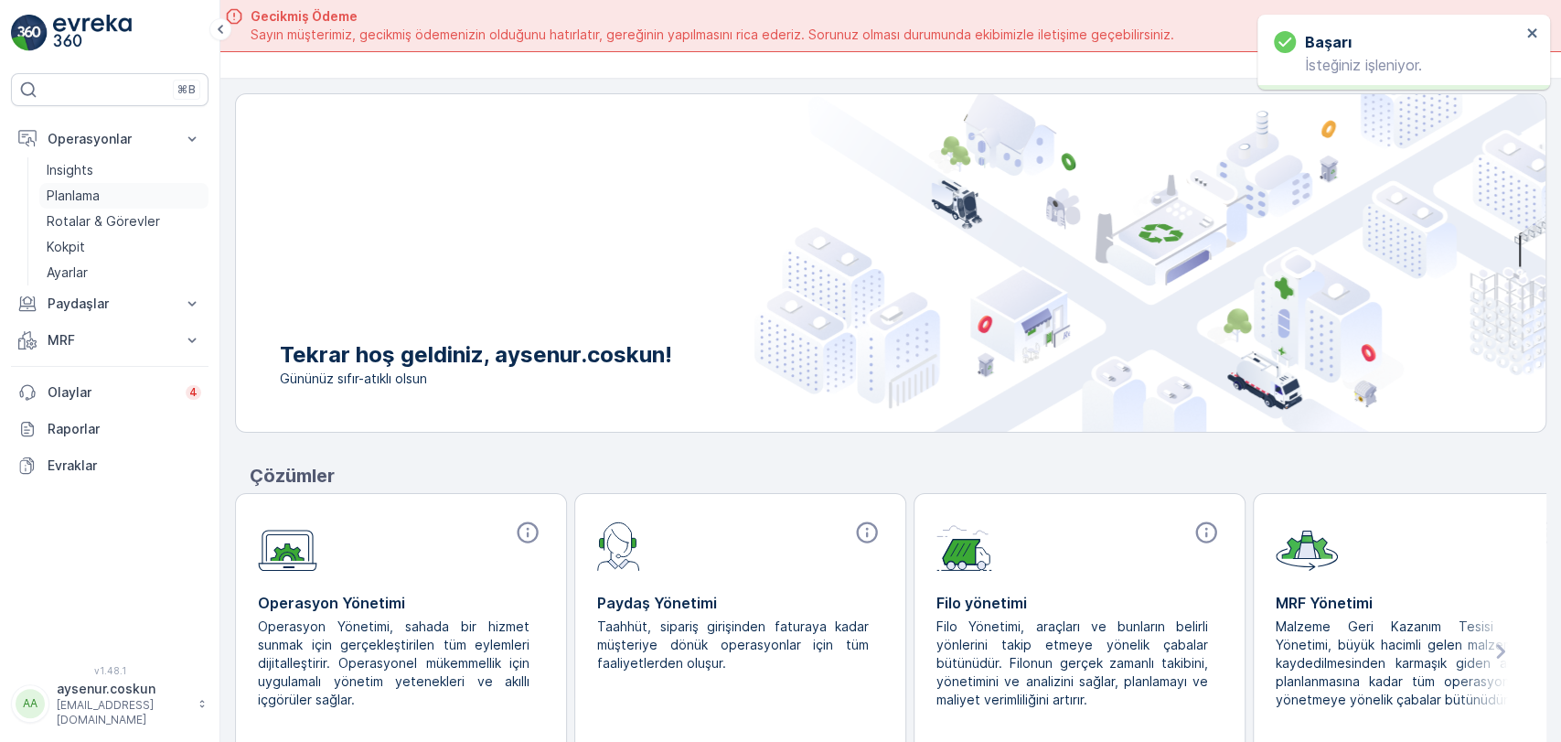
click at [114, 193] on link "Planlama" at bounding box center [123, 196] width 169 height 26
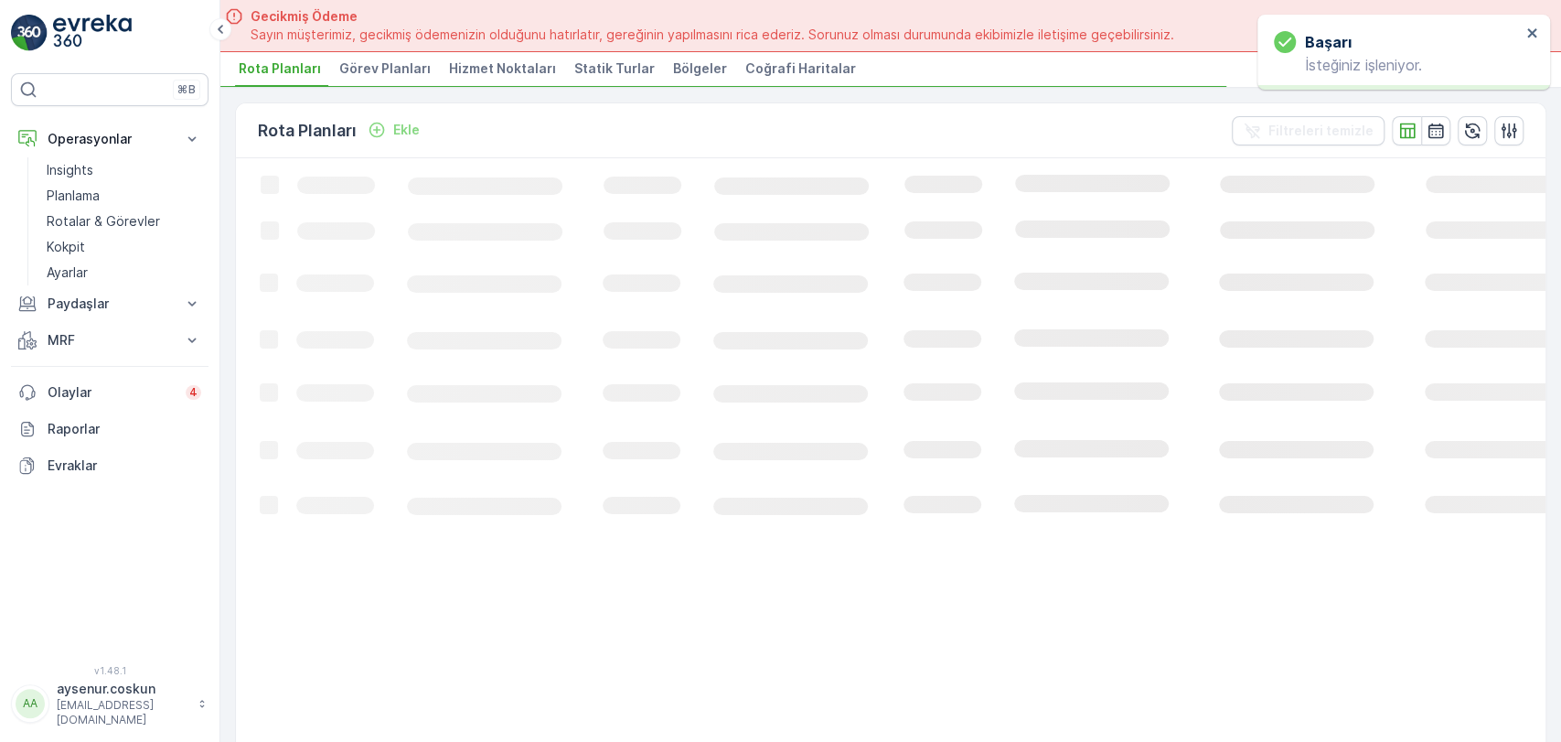
click at [503, 62] on span "Hizmet Noktaları" at bounding box center [502, 68] width 107 height 18
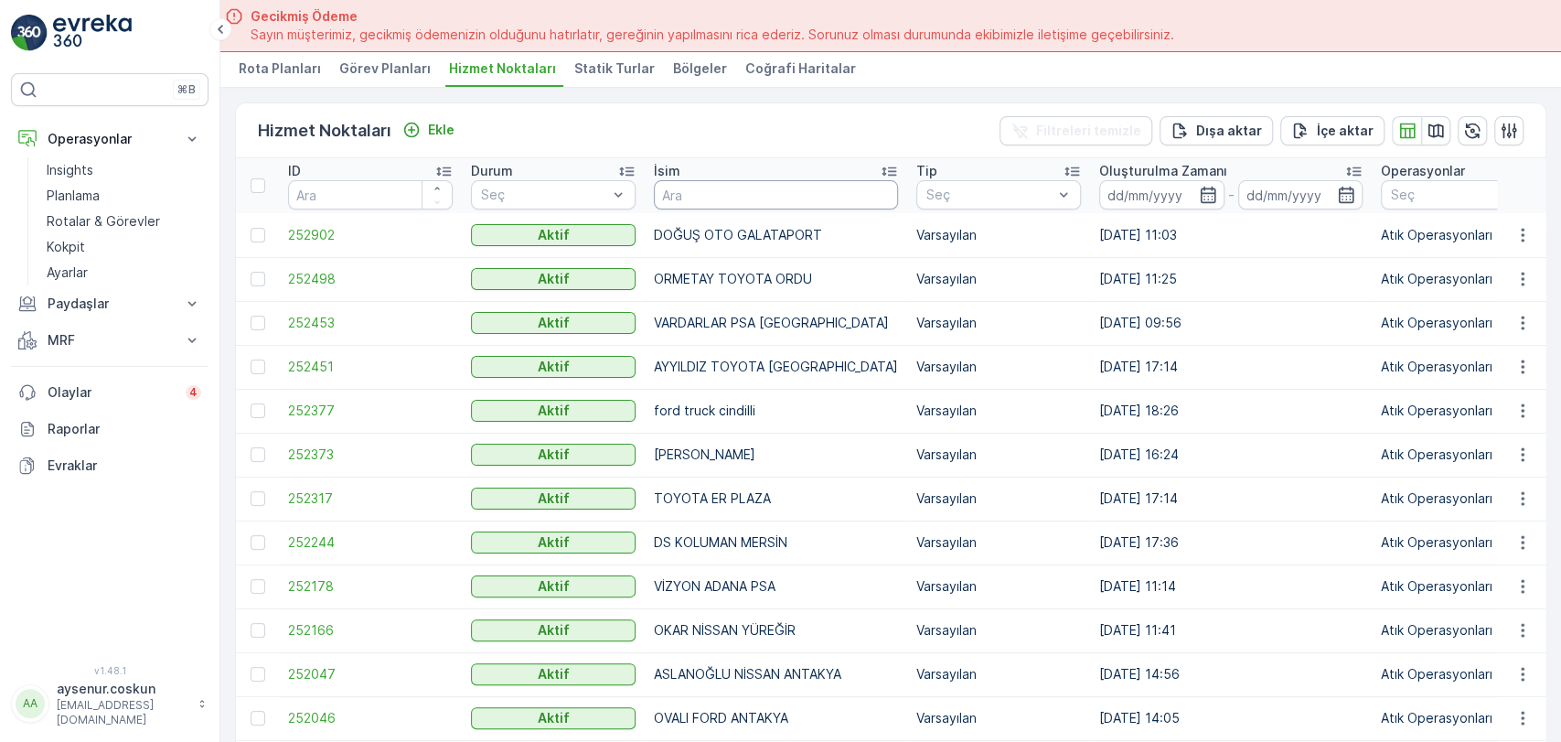
click at [729, 189] on input "text" at bounding box center [776, 194] width 244 height 29
click at [433, 123] on p "Ekle" at bounding box center [441, 130] width 27 height 18
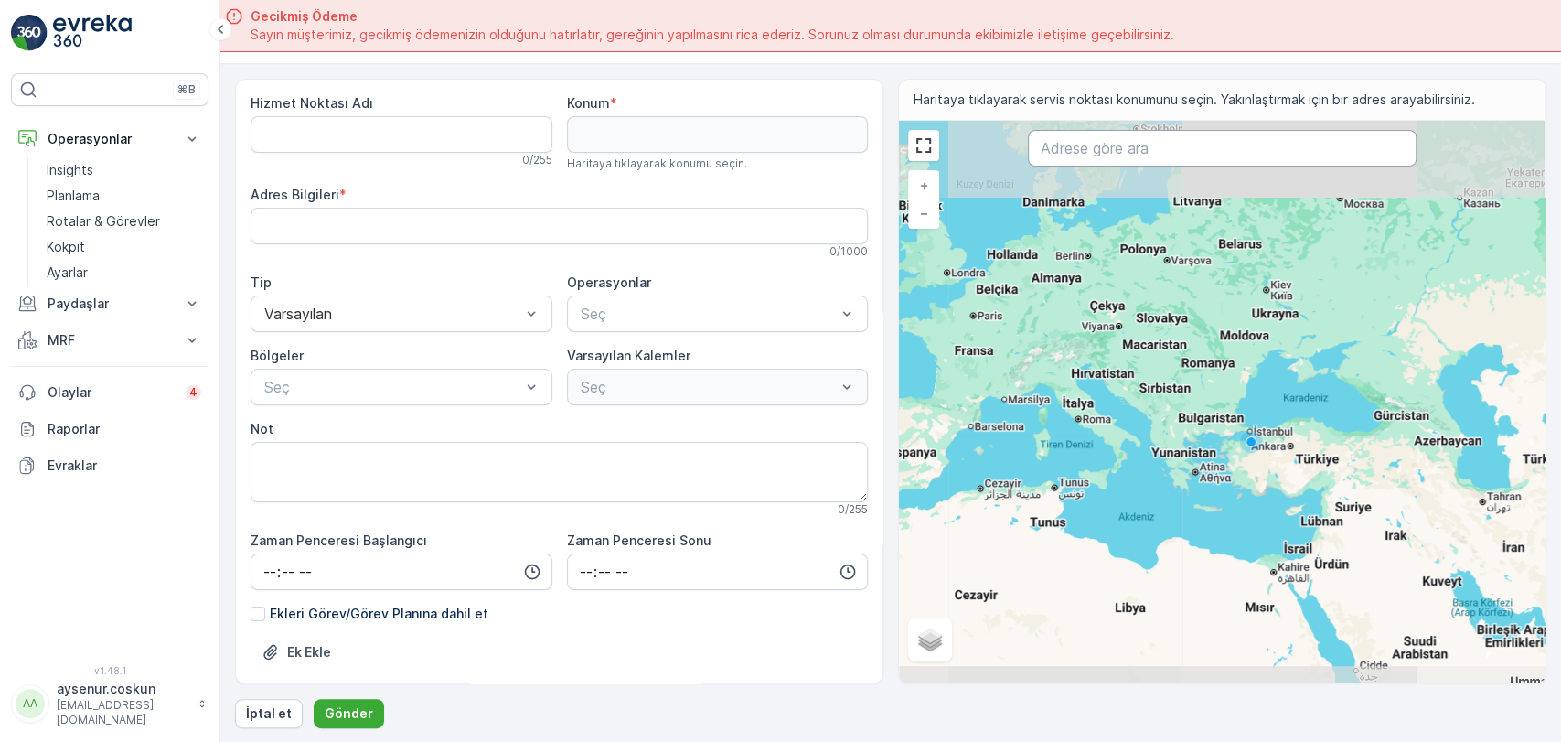
click at [1213, 163] on input "text" at bounding box center [1222, 148] width 388 height 37
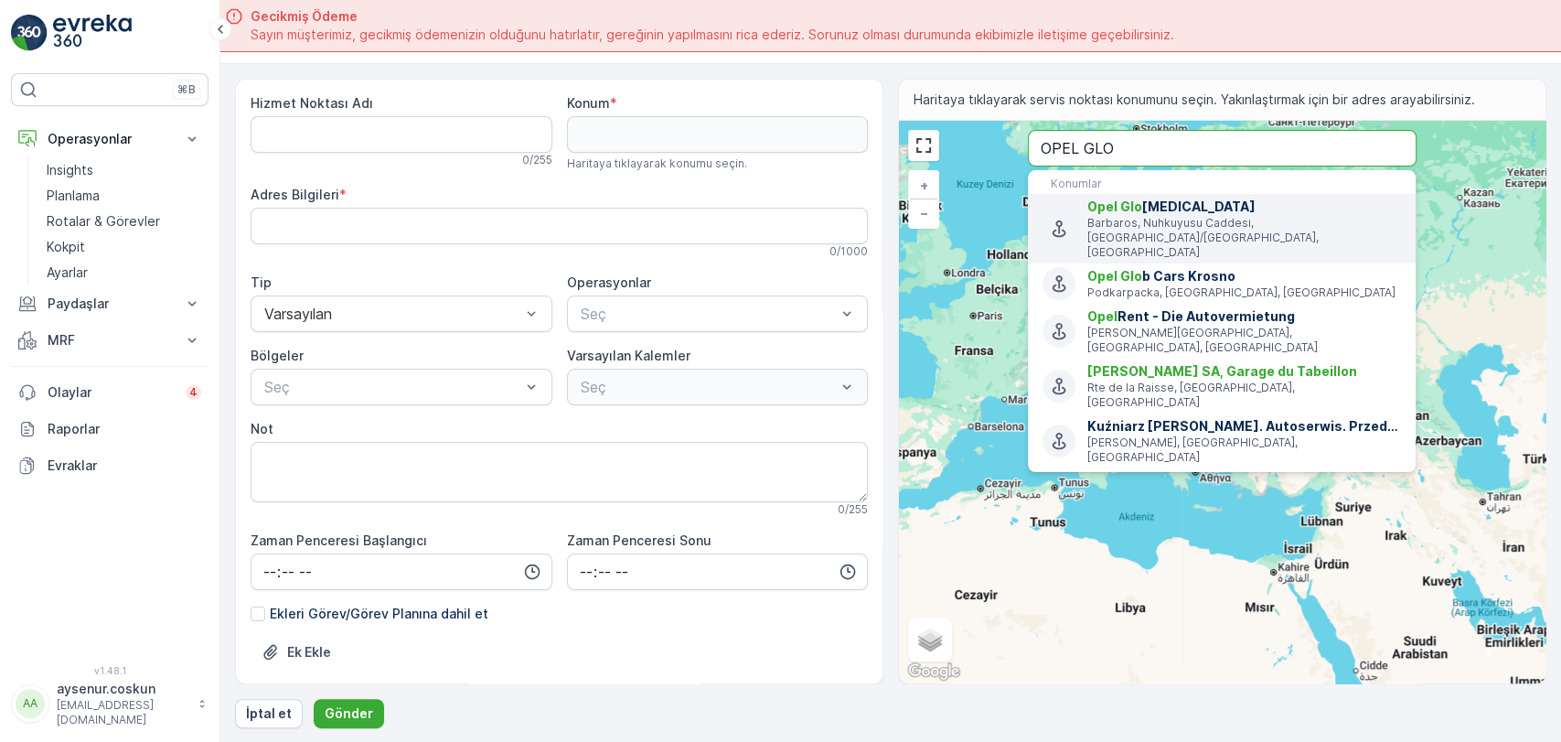
type input "OPEL GLO"
click at [1273, 216] on p "Barbaros, Nuhkuyusu Caddesi, [GEOGRAPHIC_DATA]/[GEOGRAPHIC_DATA], [GEOGRAPHIC_D…" at bounding box center [1244, 238] width 314 height 44
type input "41.01384340000001,29.0263063"
type Bilgileri "Barbaros, [STREET_ADDRESS]"
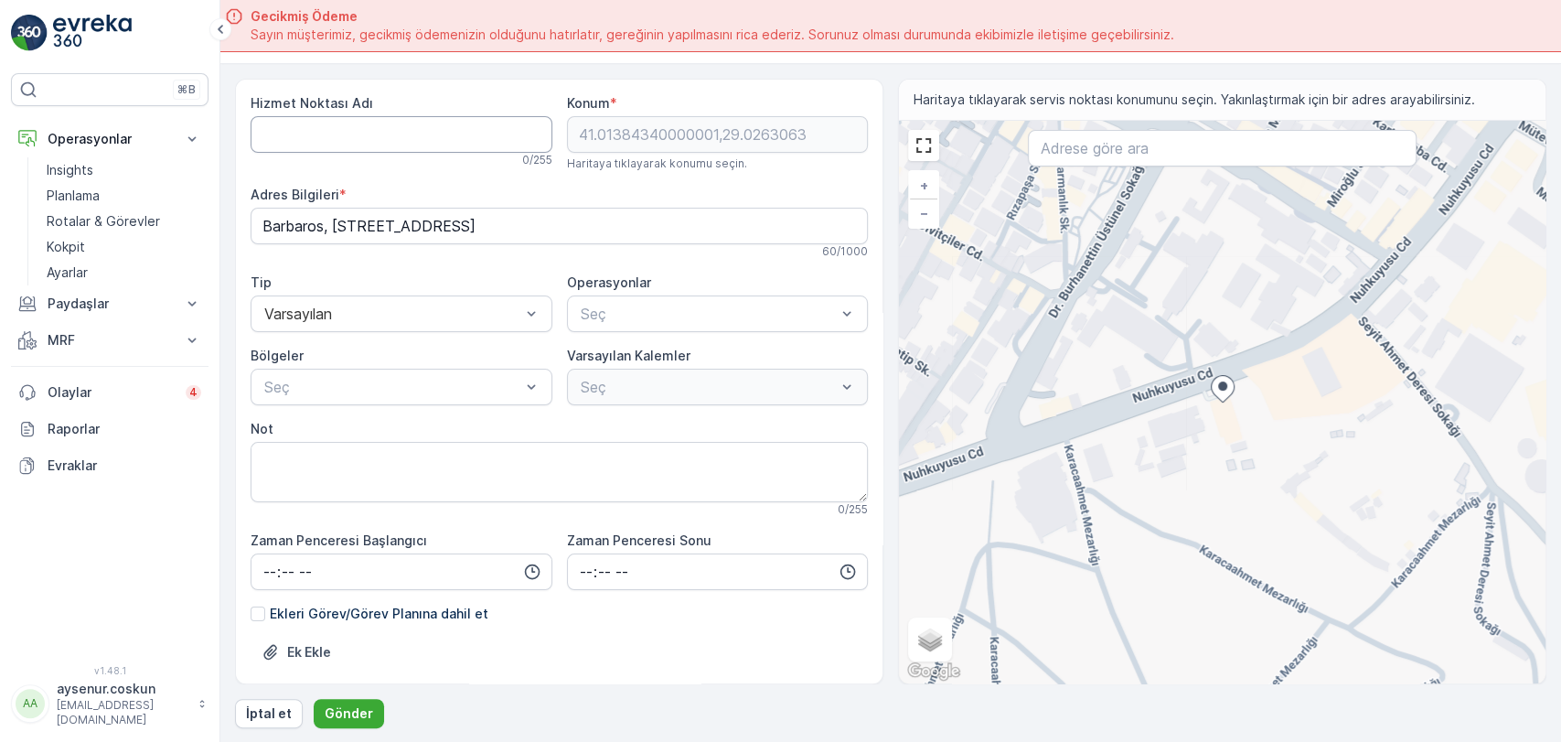
click at [456, 132] on Adı "Hizmet Noktası Adı" at bounding box center [402, 134] width 302 height 37
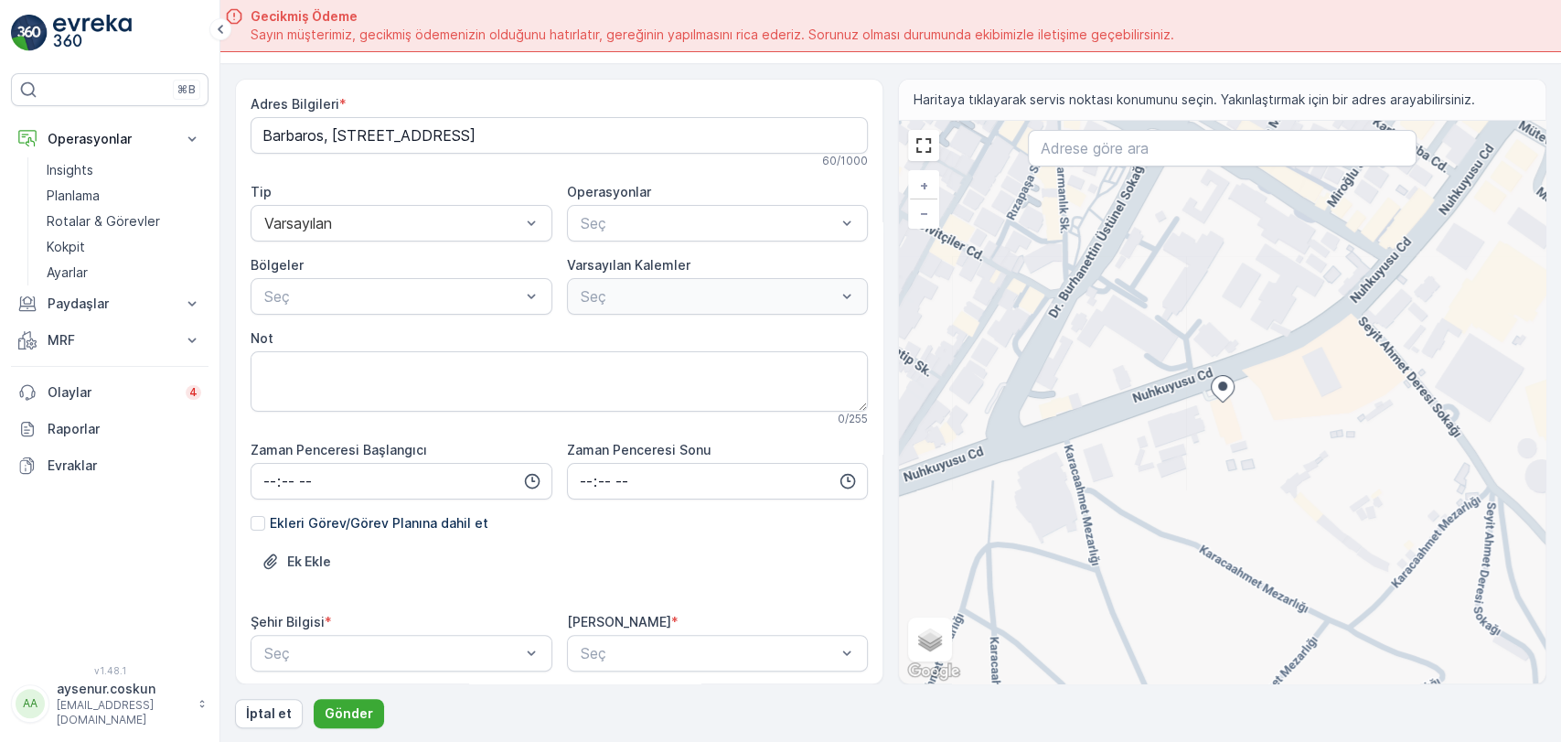
scroll to position [151, 0]
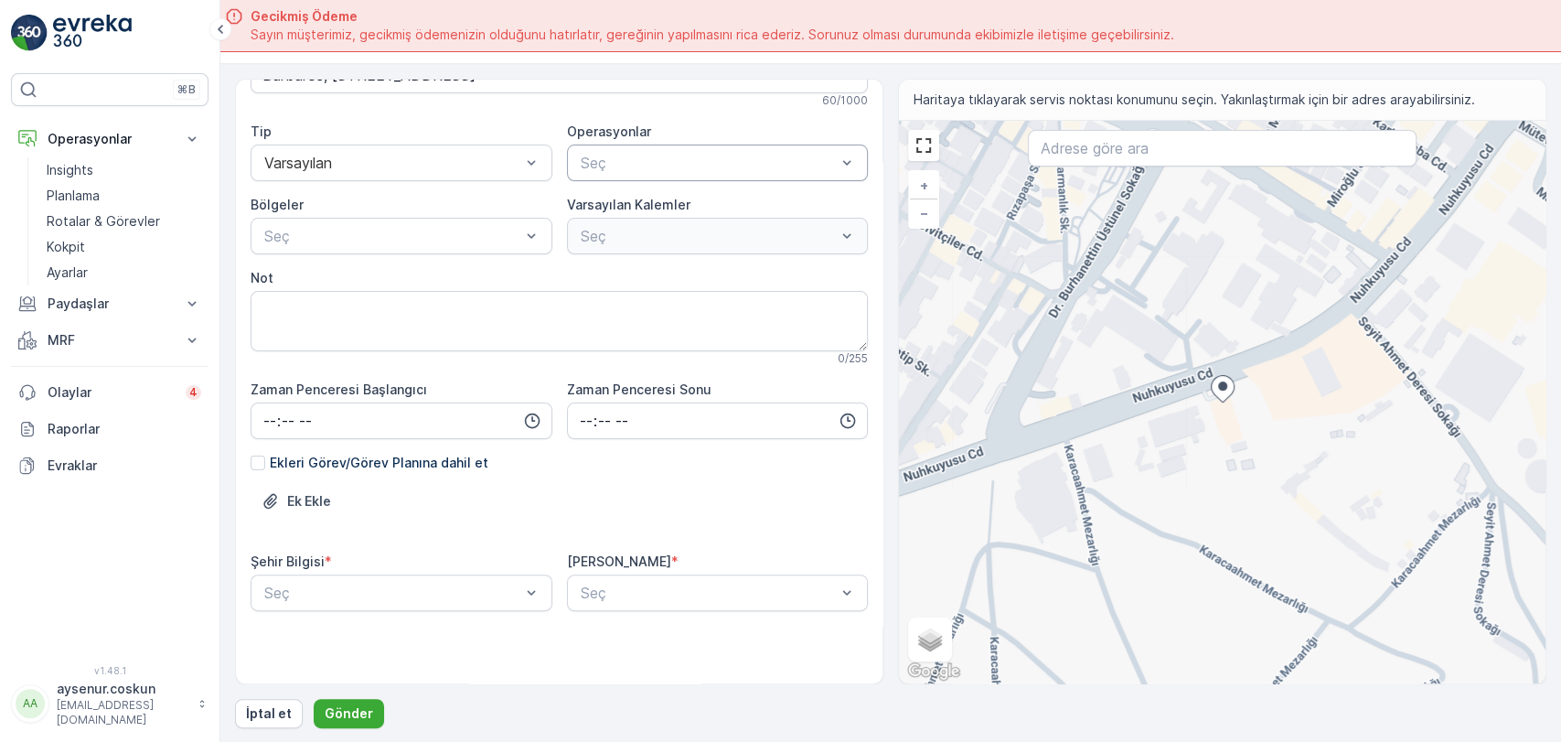
type Adı "GLOBAL OPEL"
click at [720, 163] on div at bounding box center [709, 163] width 260 height 16
click at [697, 214] on div "Atık Operasyonları" at bounding box center [718, 207] width 302 height 31
click at [417, 584] on body "⌘B Operasyonlar Insights Planlama Rotalar & Görevler Kokpit Ayarlar Paydaşlar R…" at bounding box center [780, 371] width 1561 height 742
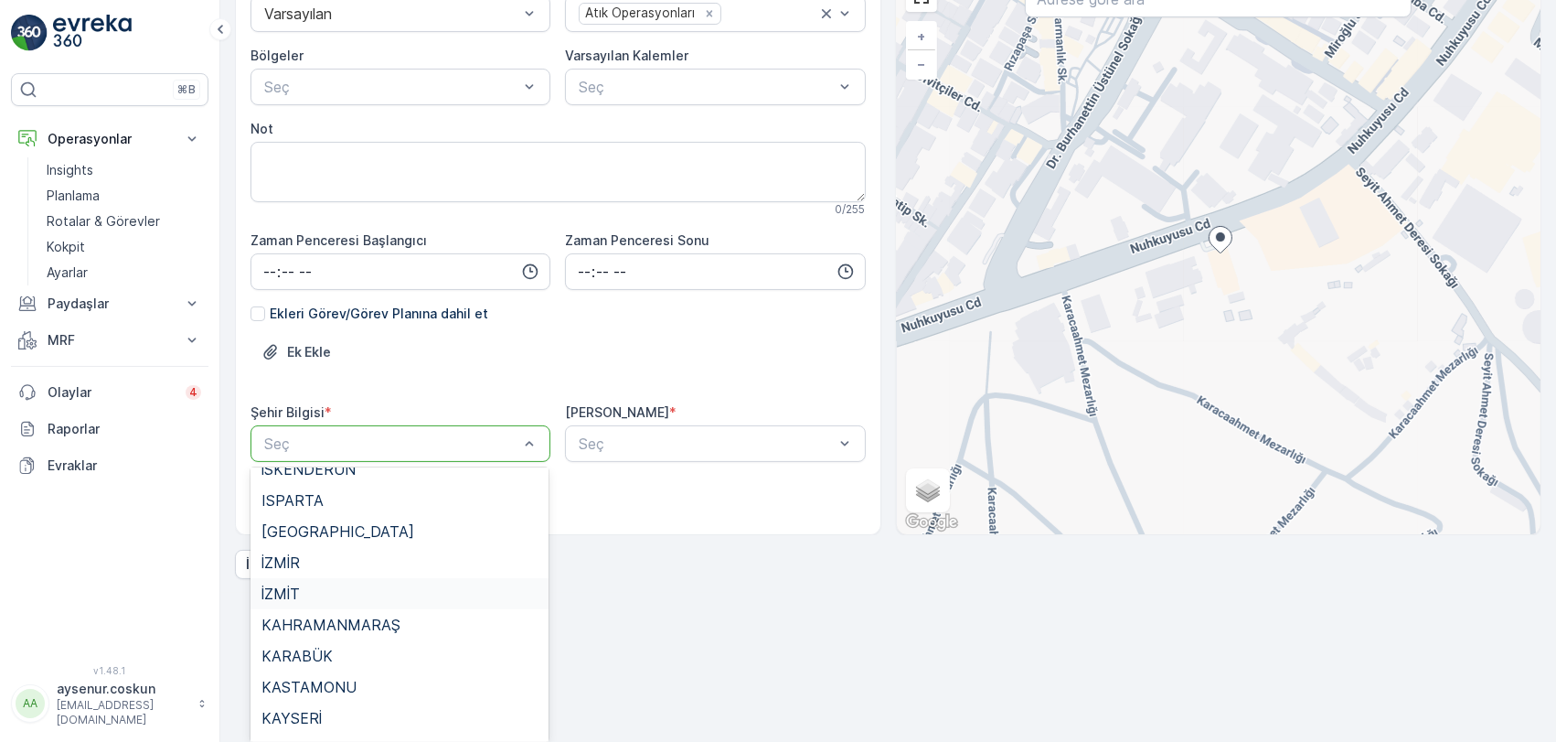
scroll to position [914, 0]
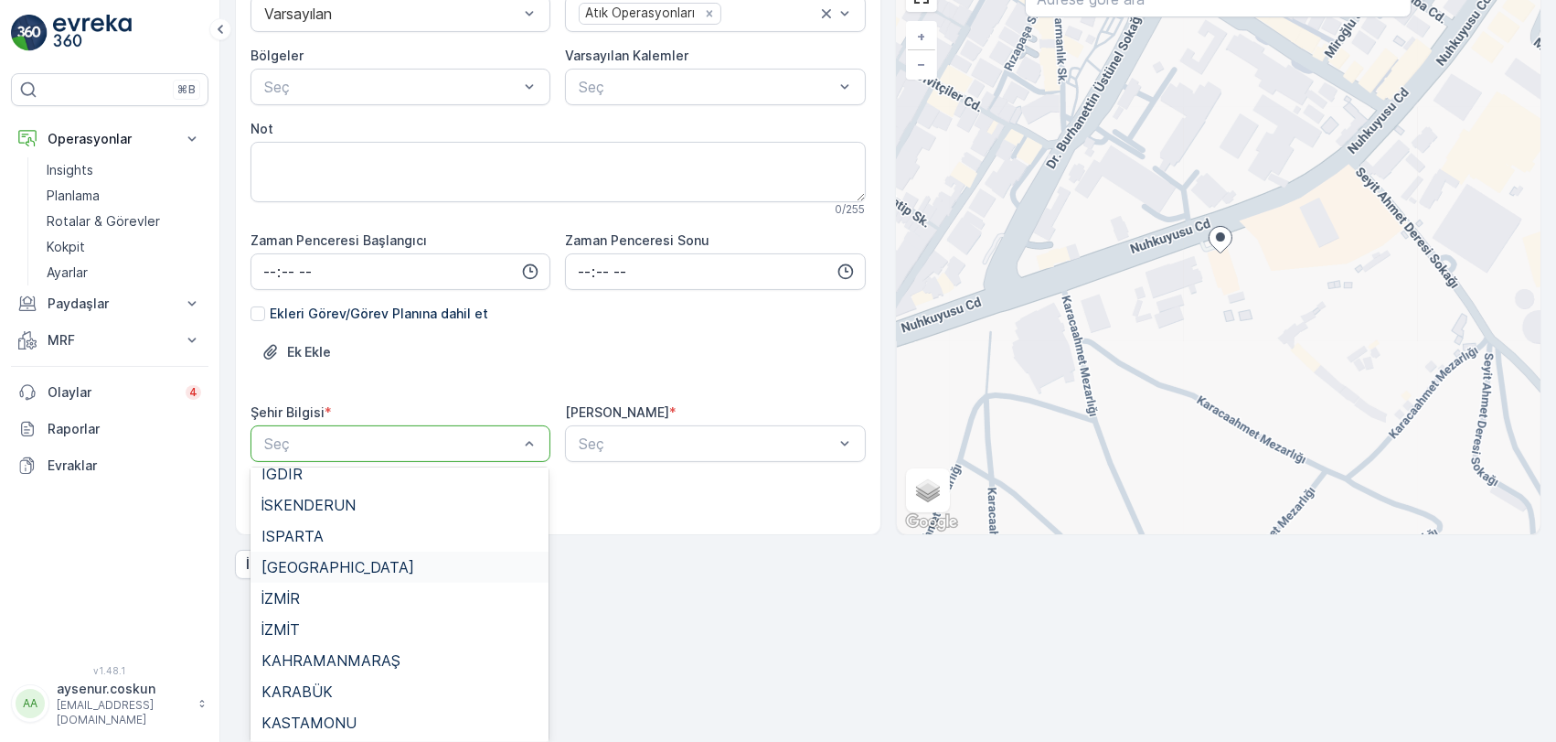
drag, startPoint x: 320, startPoint y: 531, endPoint x: 317, endPoint y: 566, distance: 34.9
click at [317, 566] on div "ADANA ADIYAMAN AFYON [GEOGRAPHIC_DATA] [GEOGRAPHIC_DATA] [GEOGRAPHIC_DATA] [GEO…" at bounding box center [400, 604] width 298 height 274
click at [317, 566] on span "[GEOGRAPHIC_DATA]" at bounding box center [338, 567] width 153 height 16
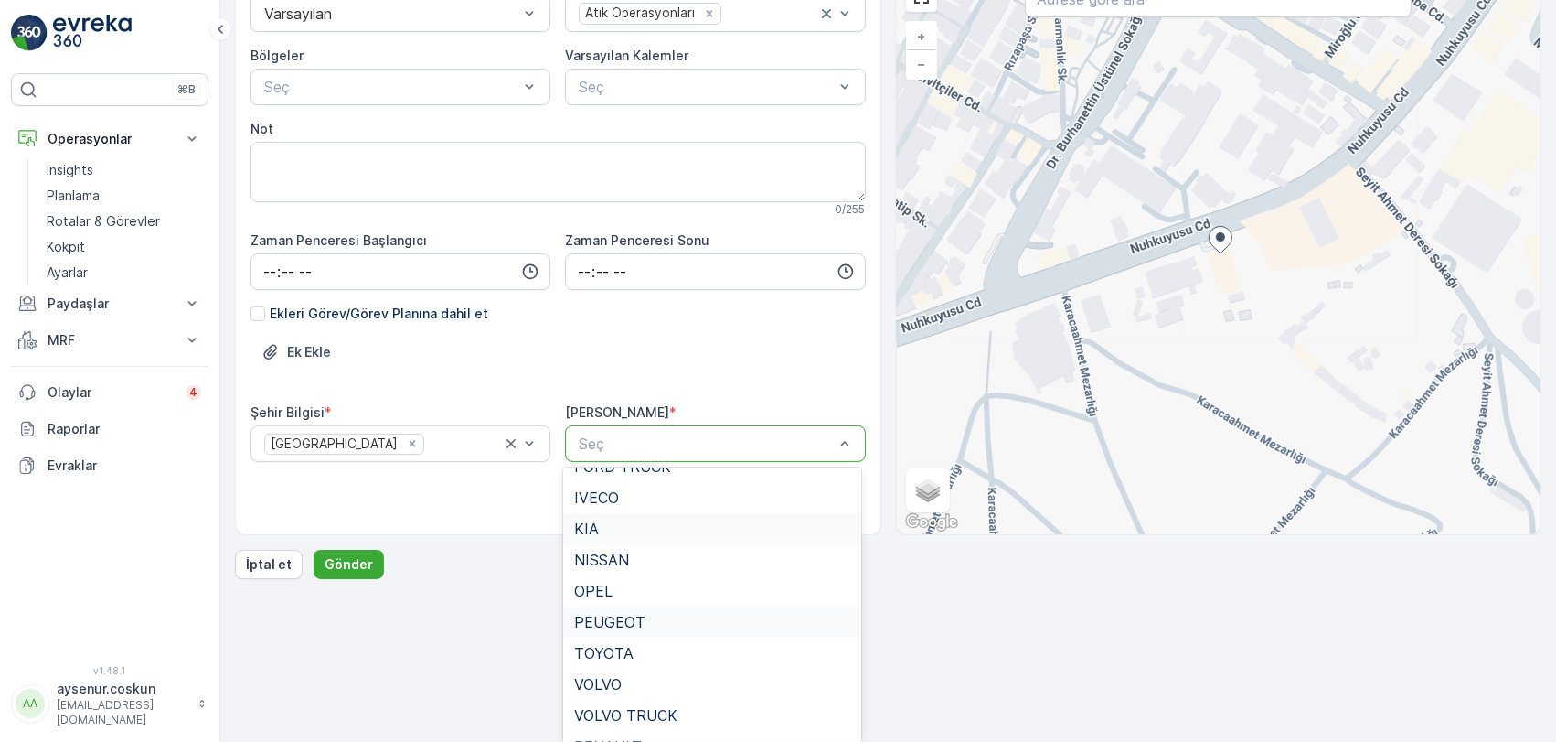
scroll to position [203, 0]
click at [603, 571] on span "OPEL" at bounding box center [593, 563] width 38 height 16
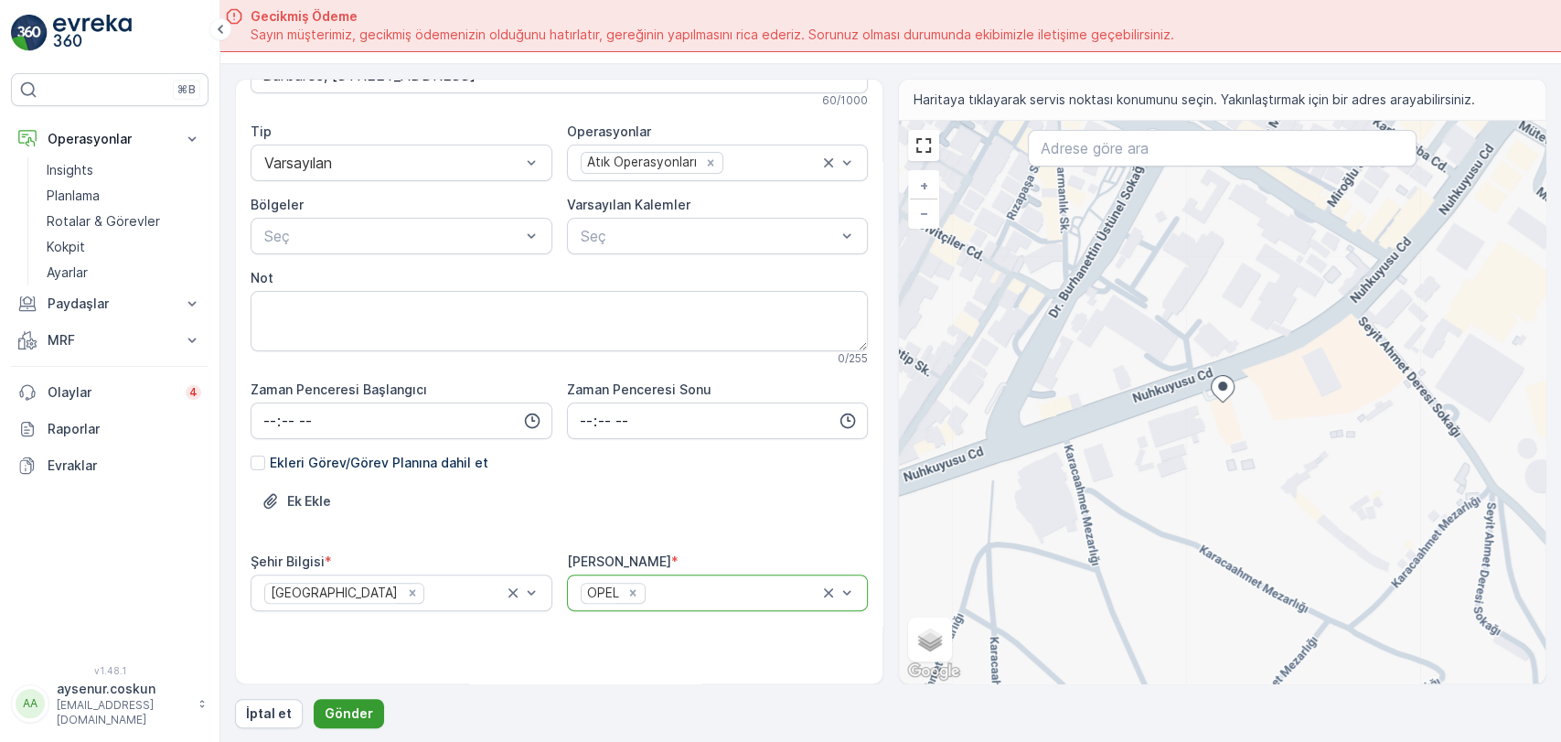
click at [365, 715] on p "Gönder" at bounding box center [349, 713] width 48 height 18
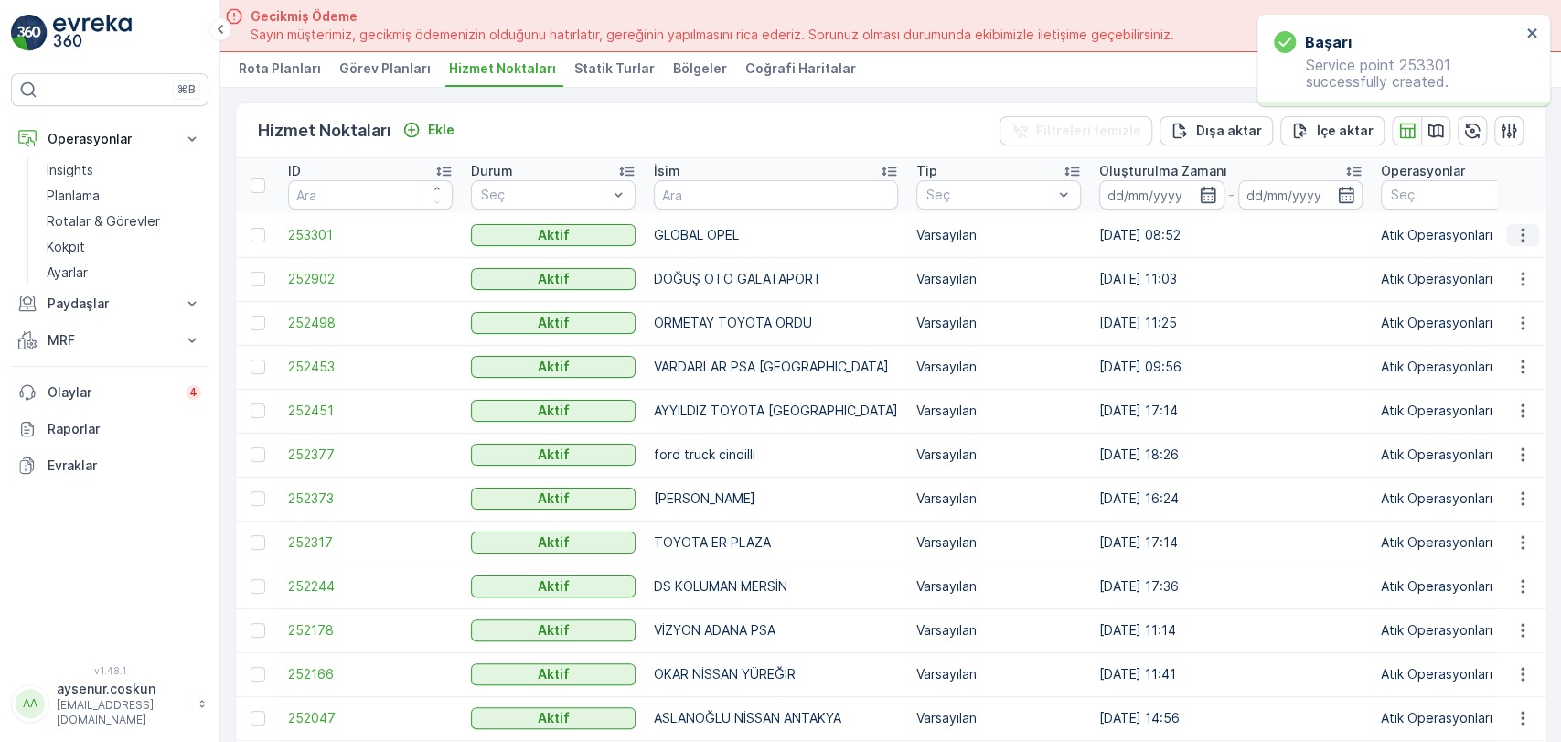
click at [1515, 226] on icon "button" at bounding box center [1522, 235] width 18 height 18
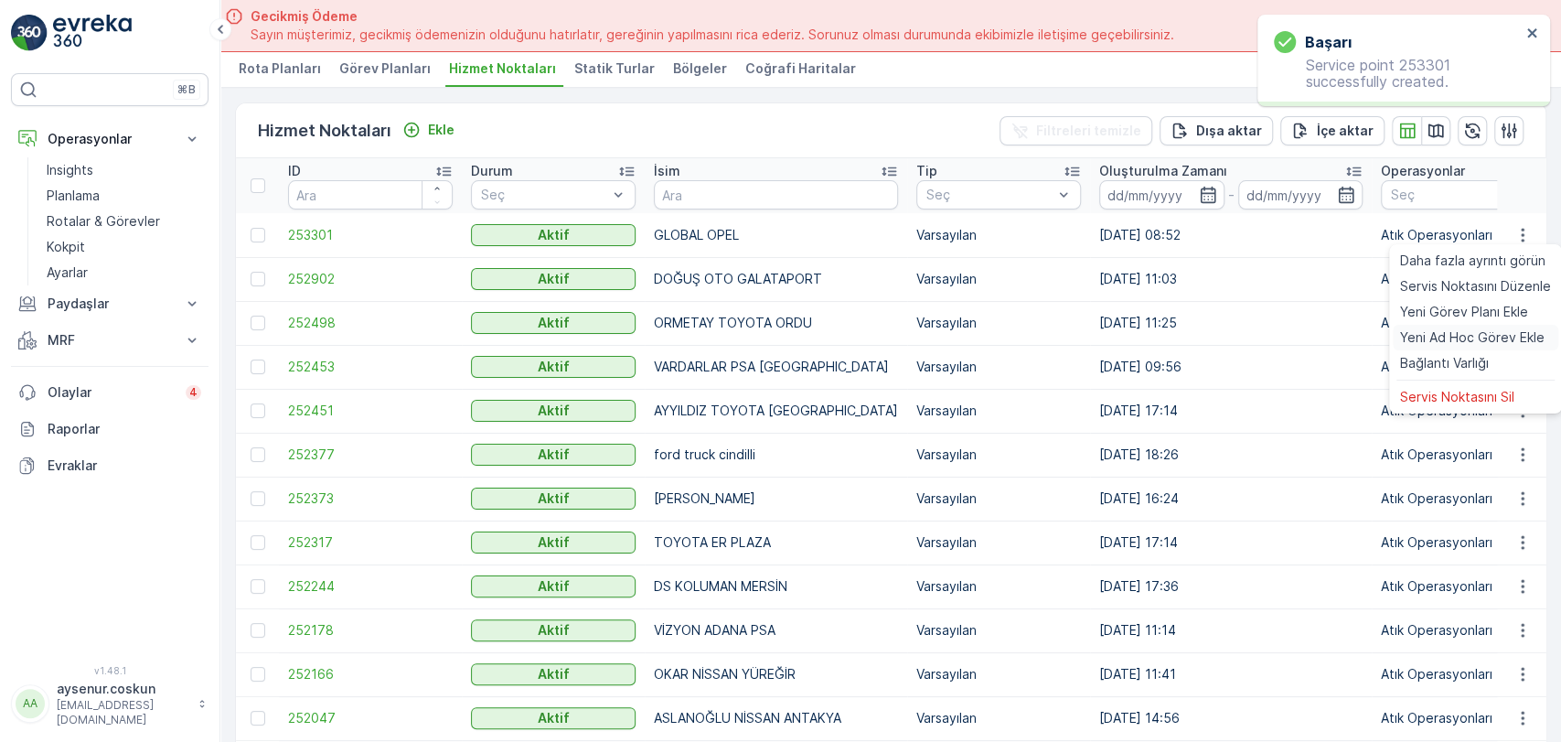
click at [1459, 331] on span "Yeni Ad Hoc Görev Ekle" at bounding box center [1472, 337] width 144 height 18
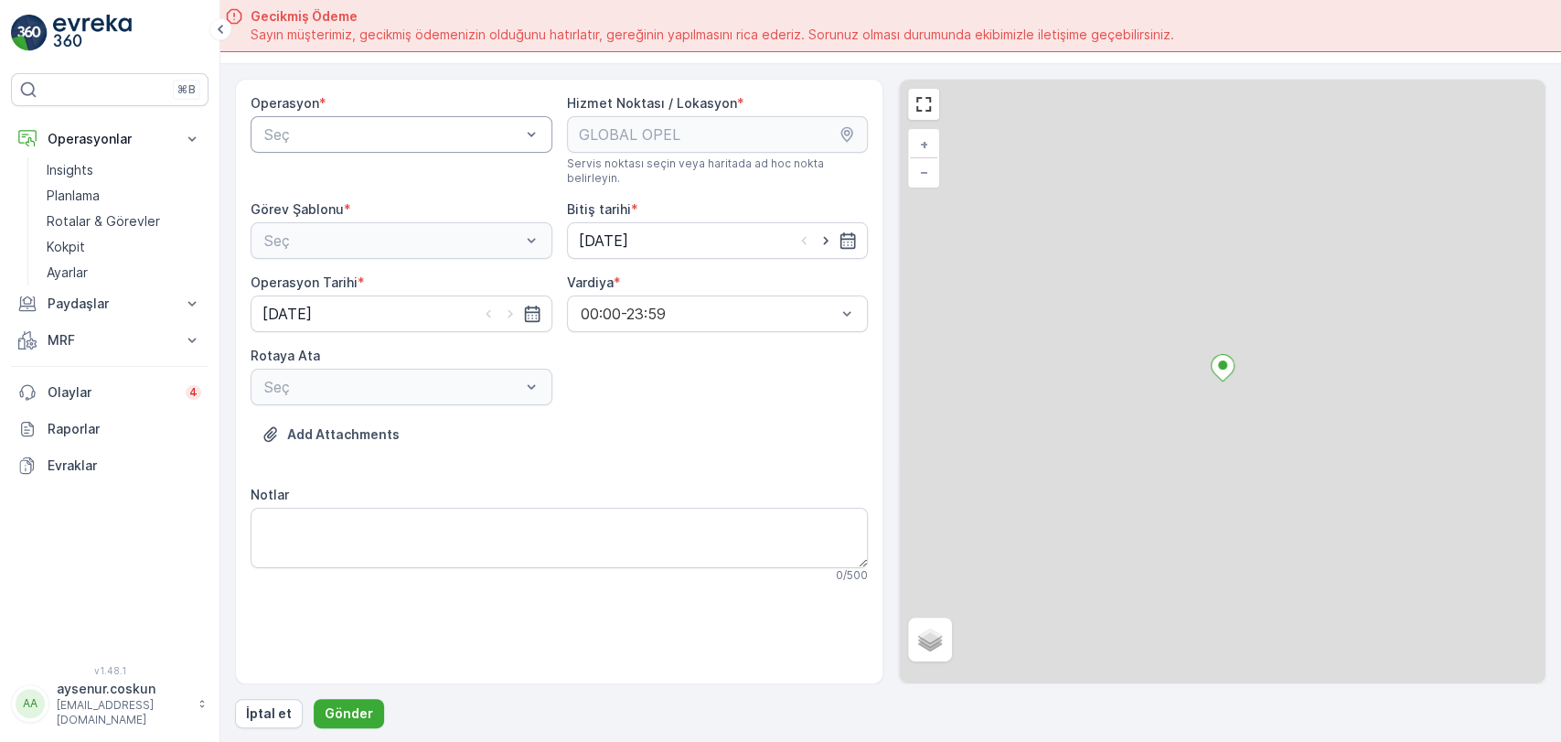
click at [432, 139] on div at bounding box center [392, 134] width 260 height 16
click at [410, 177] on div "Atık Operasyonları" at bounding box center [402, 179] width 280 height 16
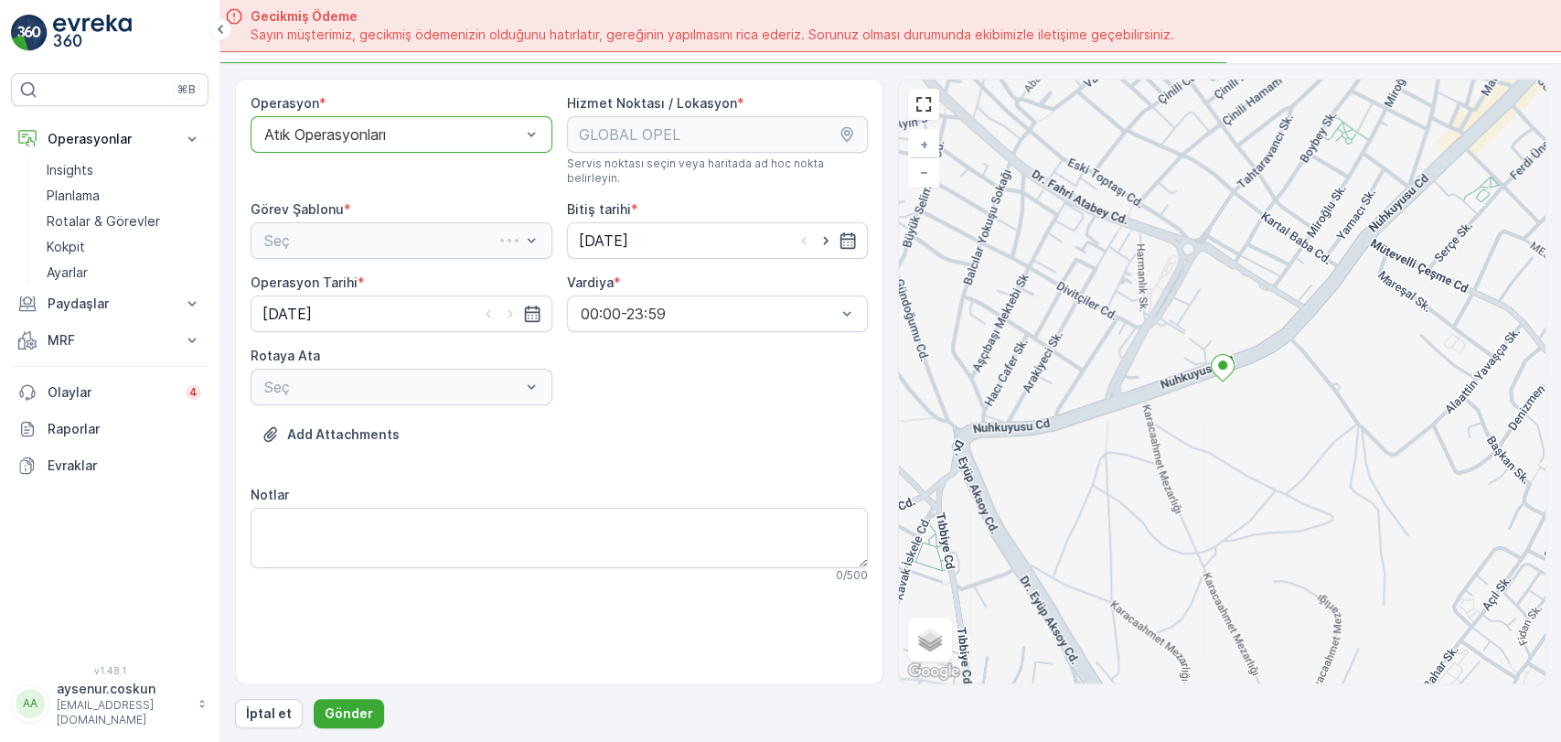
click at [404, 222] on div "Seç" at bounding box center [402, 240] width 302 height 37
click at [404, 232] on div at bounding box center [392, 240] width 260 height 16
click at [380, 277] on div "Atık Toplama" at bounding box center [402, 285] width 280 height 16
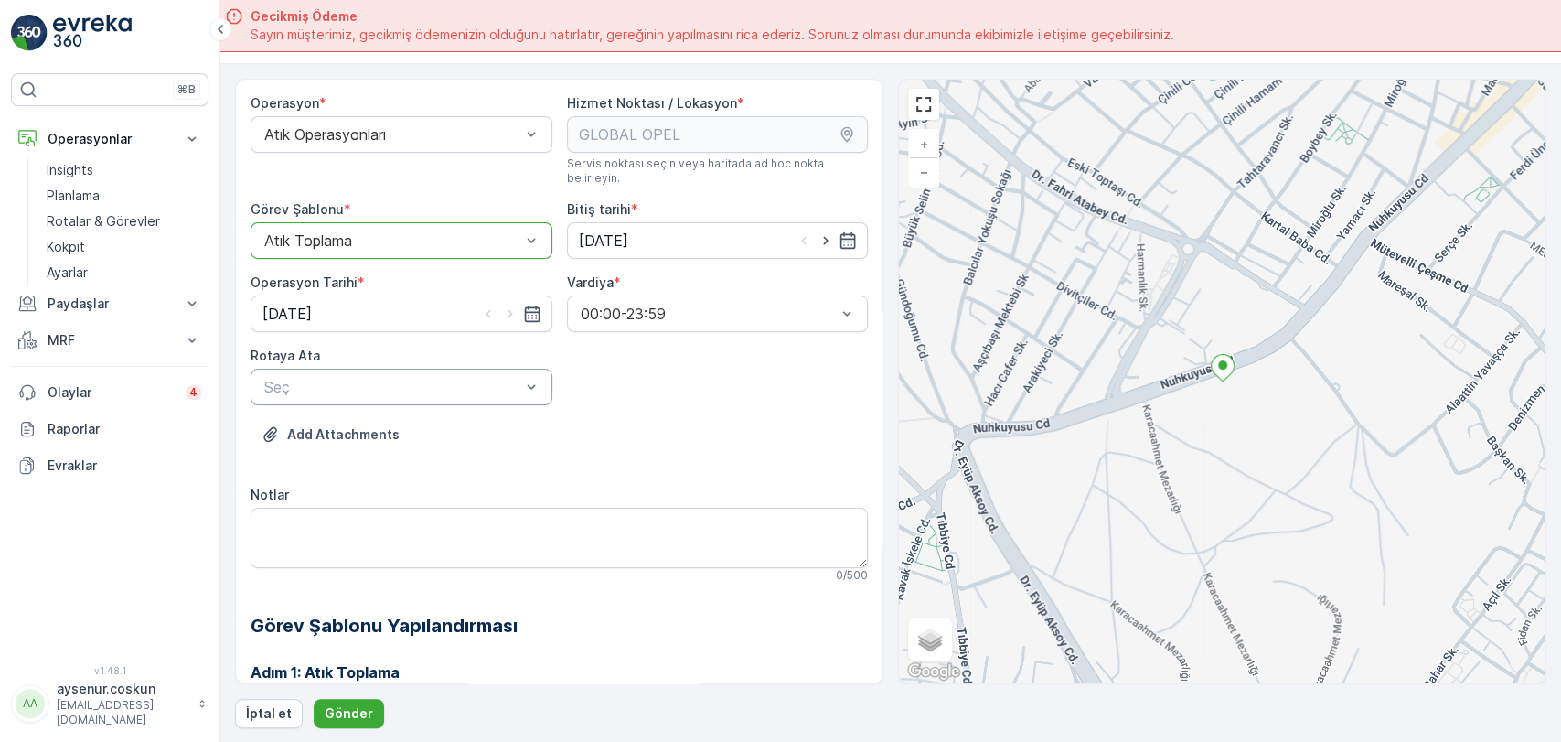
click at [358, 368] on div "Seç" at bounding box center [402, 386] width 302 height 37
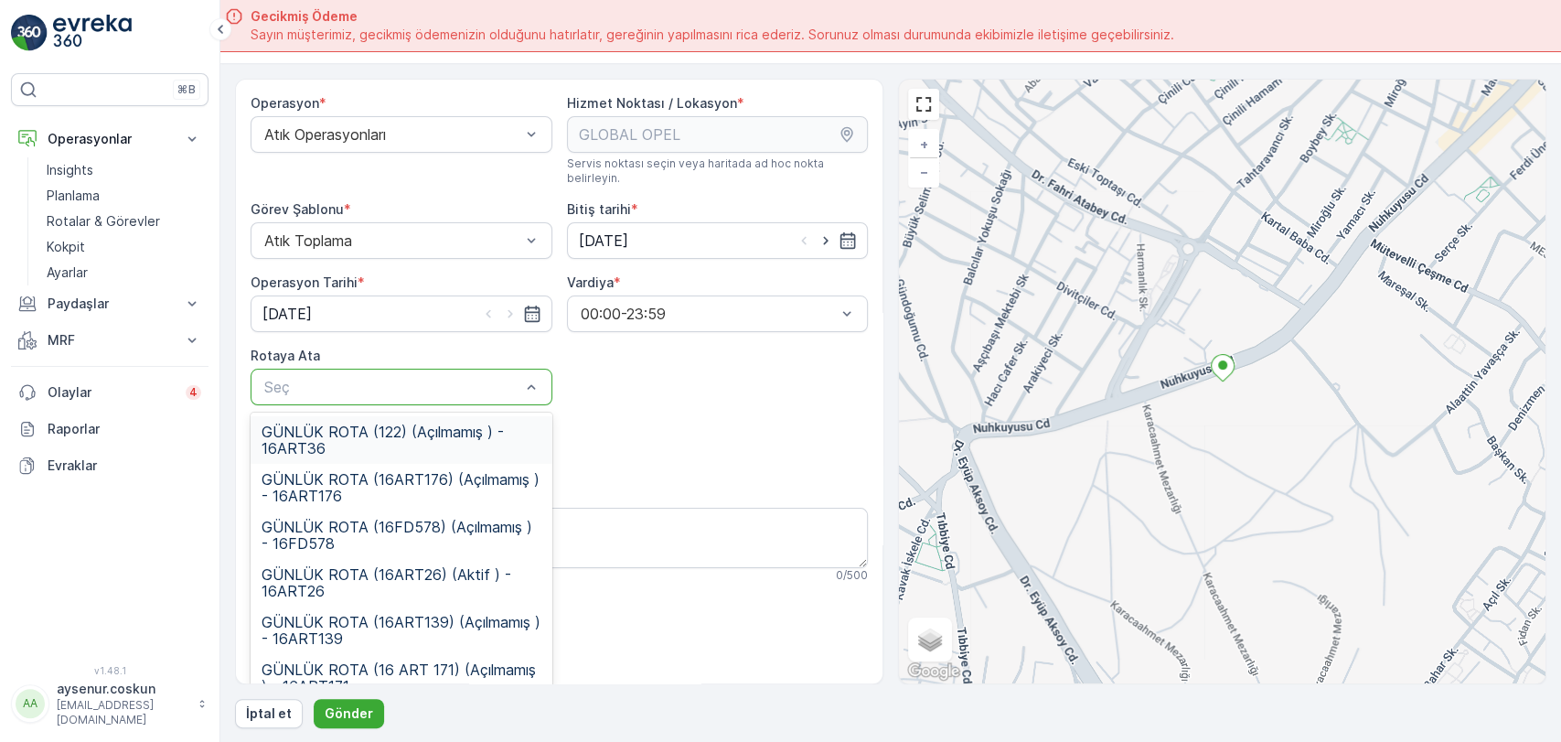
click at [414, 432] on span "GÜNLÜK ROTA (122) (Açılmamış ) - 16ART36" at bounding box center [402, 439] width 280 height 33
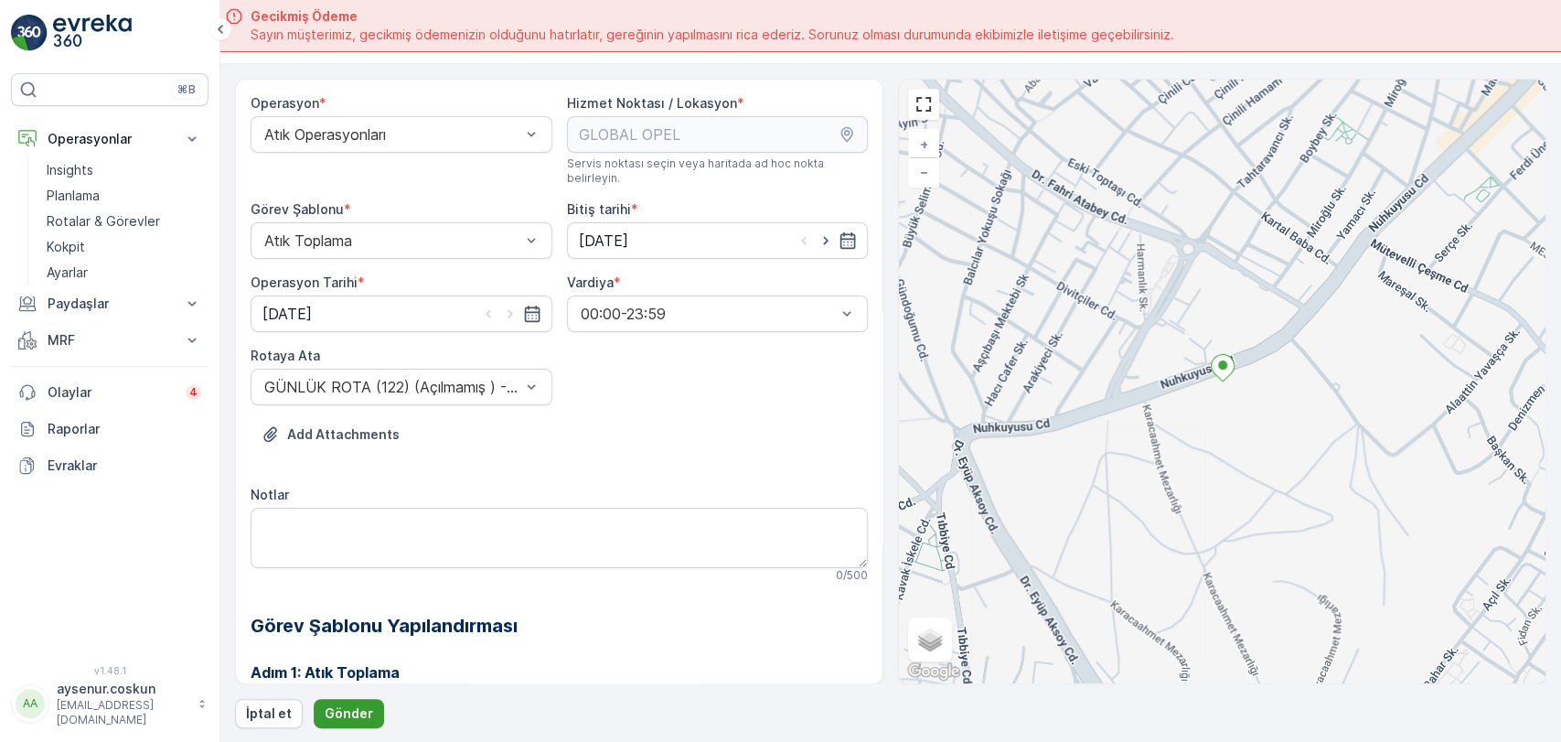
click at [368, 721] on button "Gönder" at bounding box center [349, 713] width 70 height 29
